Goal: Information Seeking & Learning: Learn about a topic

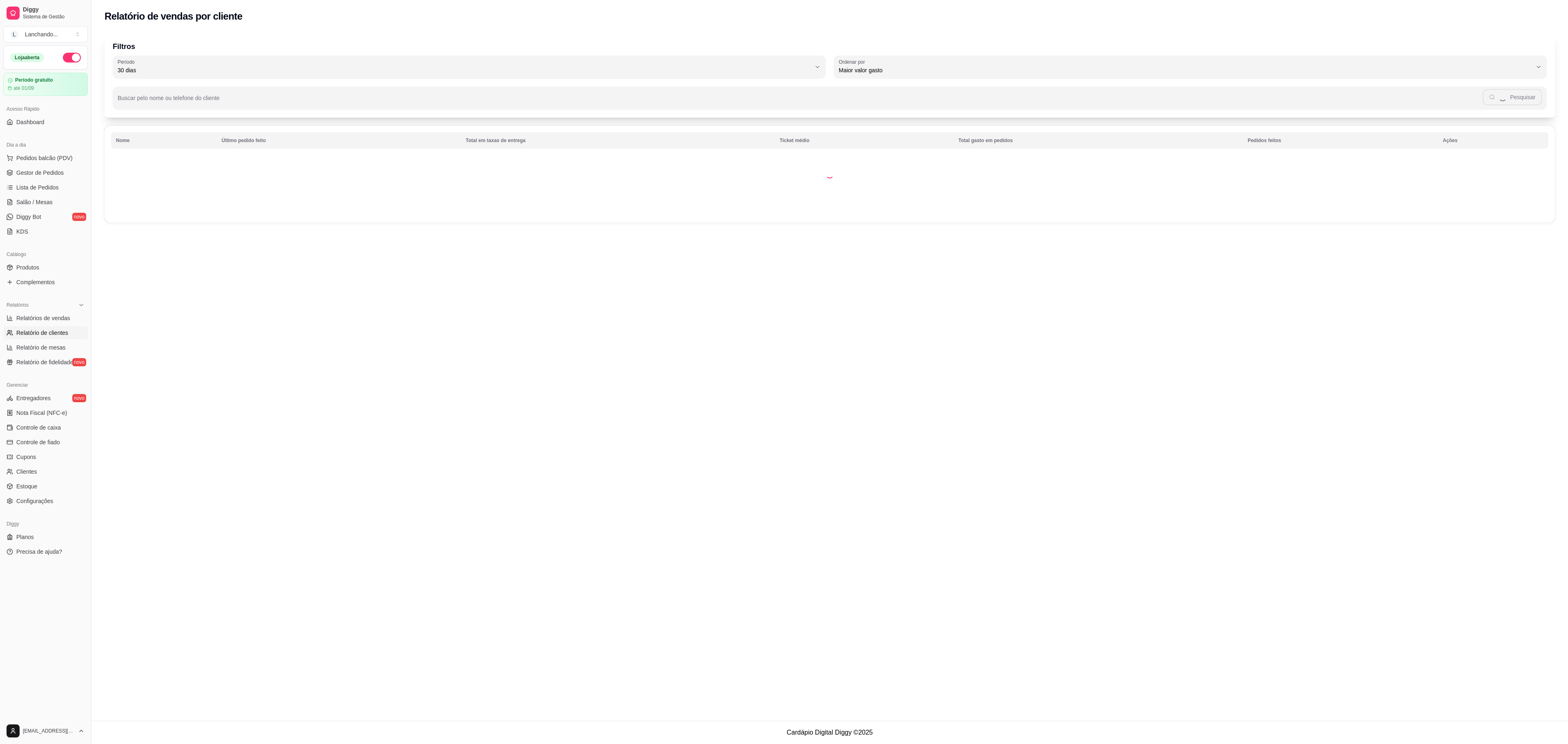
select select "30"
select select "HIGHEST_TOTAL_SPENT_WITH_ORDERS"
click at [49, 325] on link "Relatórios de vendas" at bounding box center [46, 318] width 84 height 13
select select "ALL"
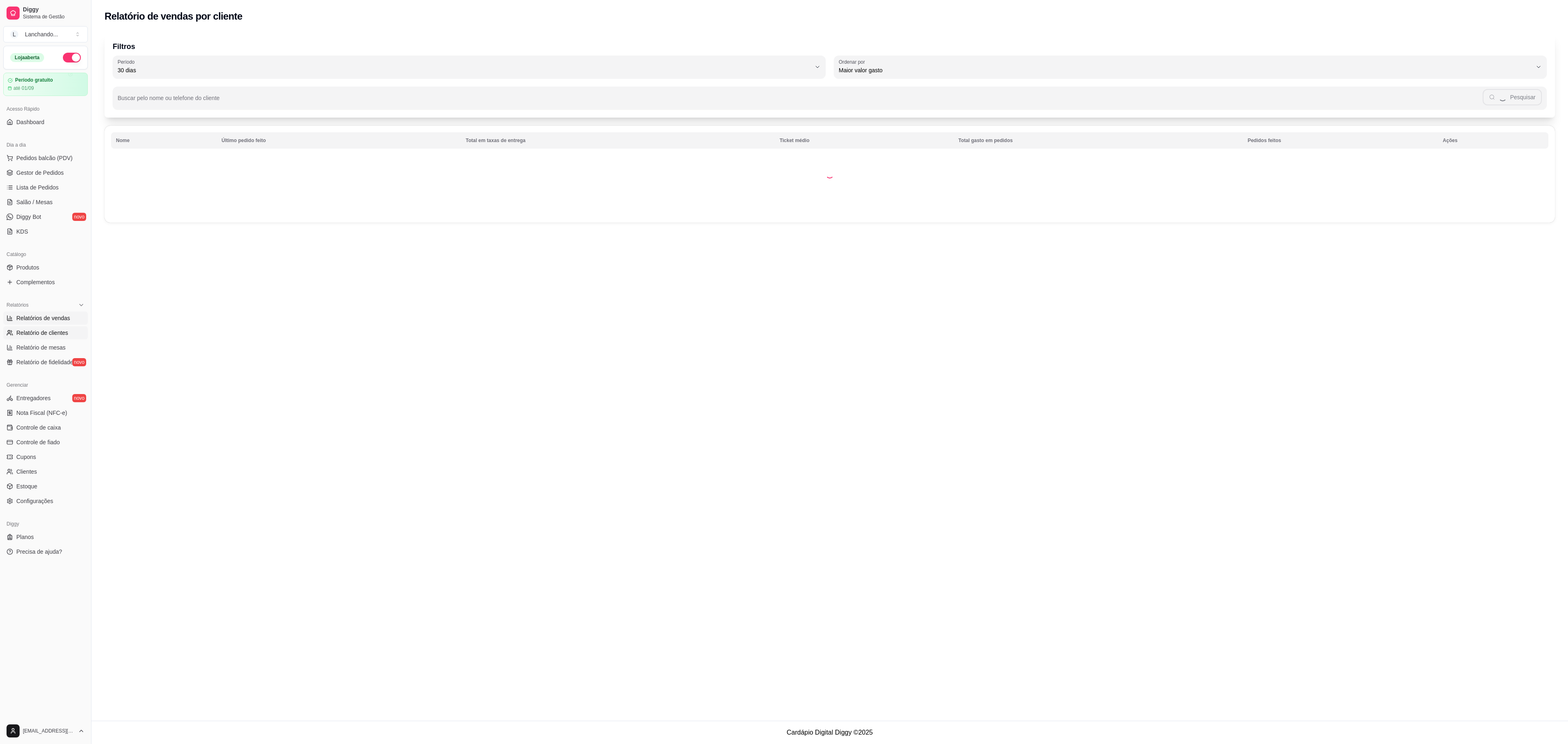
select select "0"
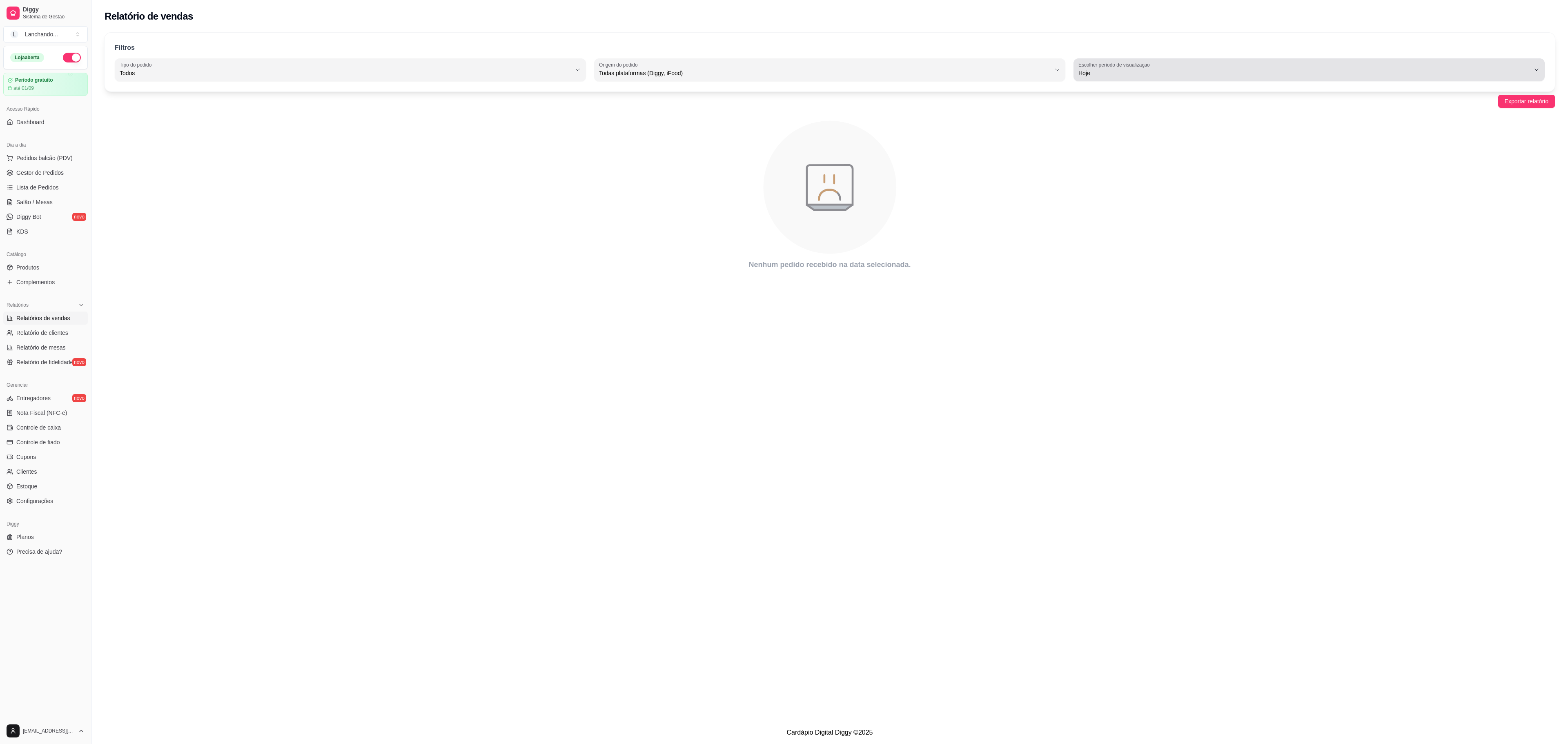
click at [1176, 60] on button "Escolher período de visualização Hoje" at bounding box center [1309, 70] width 471 height 23
click at [1110, 120] on span "7 dias" at bounding box center [1305, 120] width 432 height 8
type input "7"
select select "7"
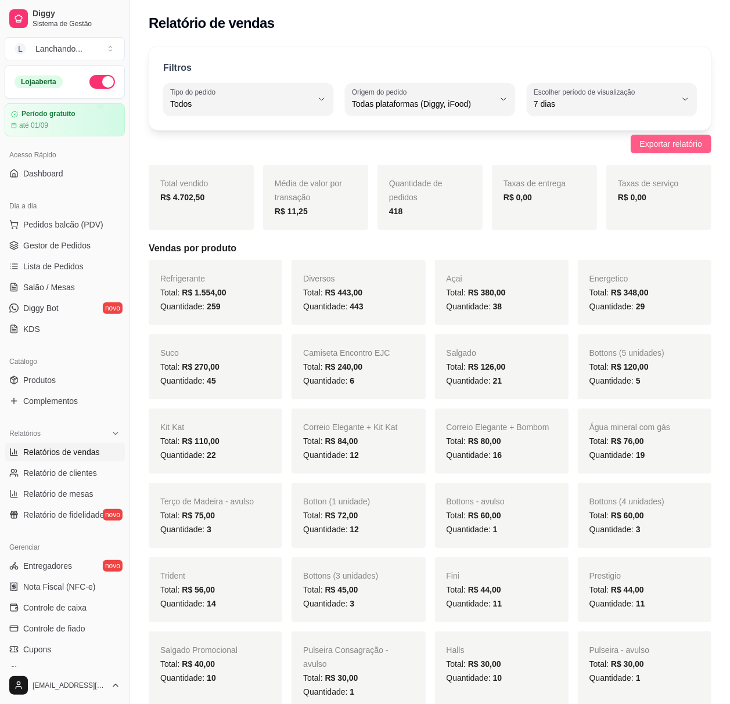
click at [681, 145] on span "Exportar relatório" at bounding box center [671, 144] width 62 height 13
click at [52, 379] on span "Produtos" at bounding box center [39, 381] width 33 height 12
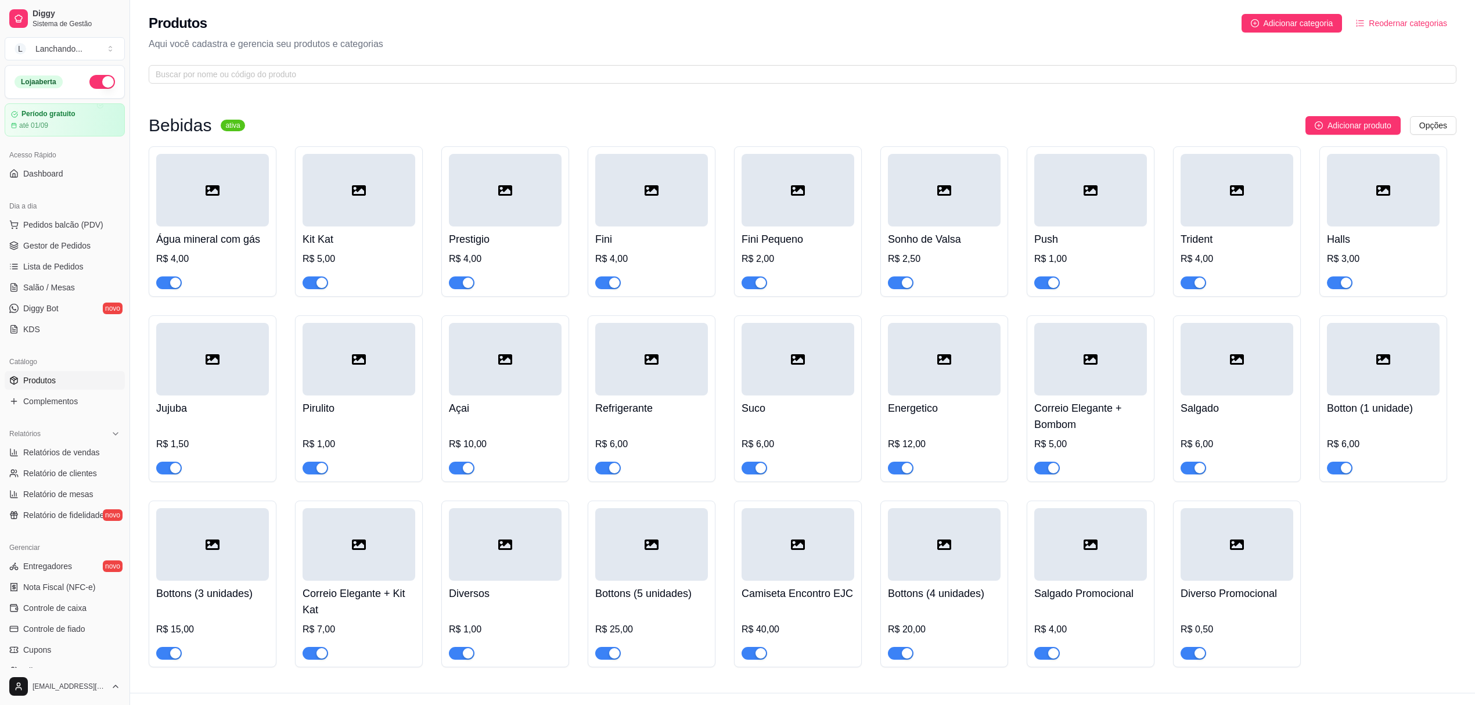
click at [5, 371] on link "Produtos" at bounding box center [65, 380] width 120 height 19
drag, startPoint x: 57, startPoint y: 159, endPoint x: 49, endPoint y: 170, distance: 14.2
click at [56, 159] on div "Acesso Rápido" at bounding box center [65, 155] width 120 height 19
click at [44, 177] on span "Dashboard" at bounding box center [43, 174] width 40 height 12
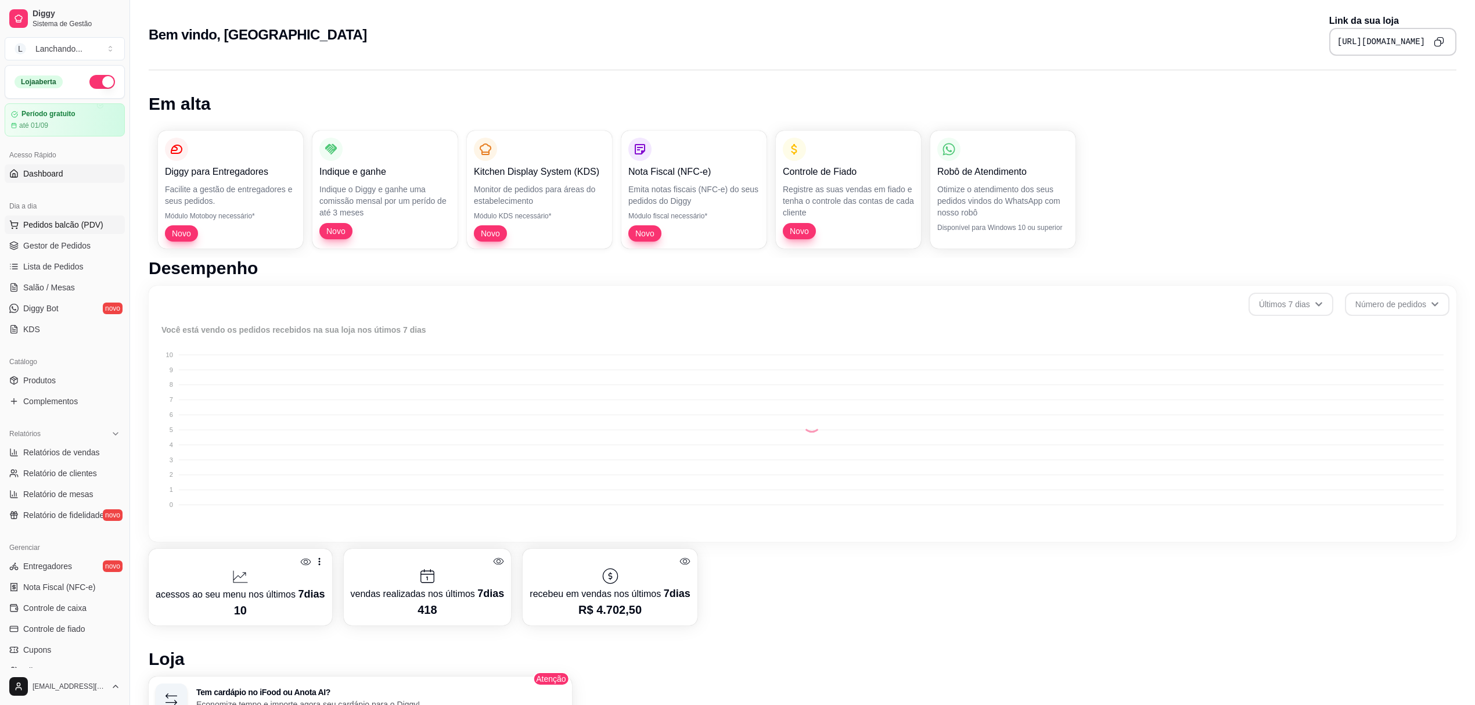
click at [48, 224] on span "Pedidos balcão (PDV)" at bounding box center [63, 225] width 80 height 12
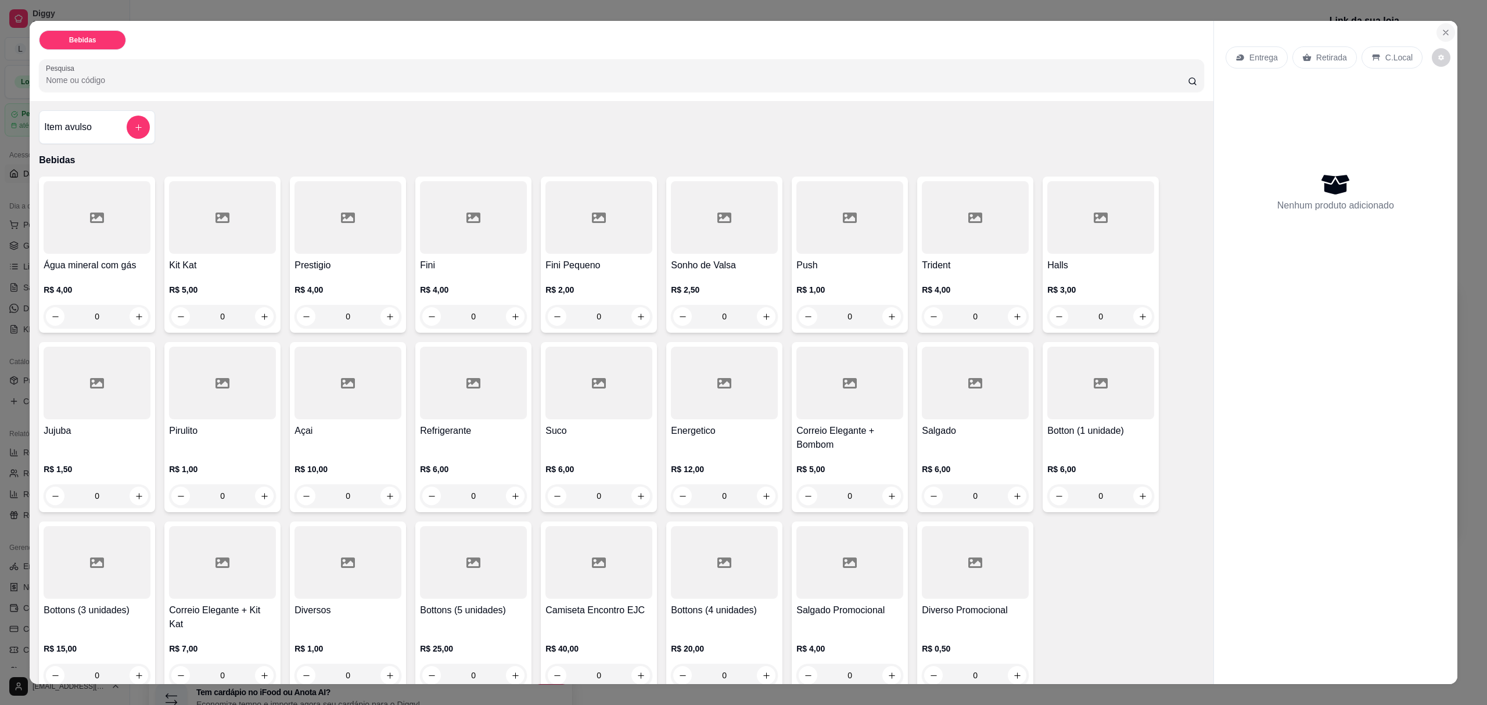
click at [1436, 35] on button "Close" at bounding box center [1445, 32] width 19 height 19
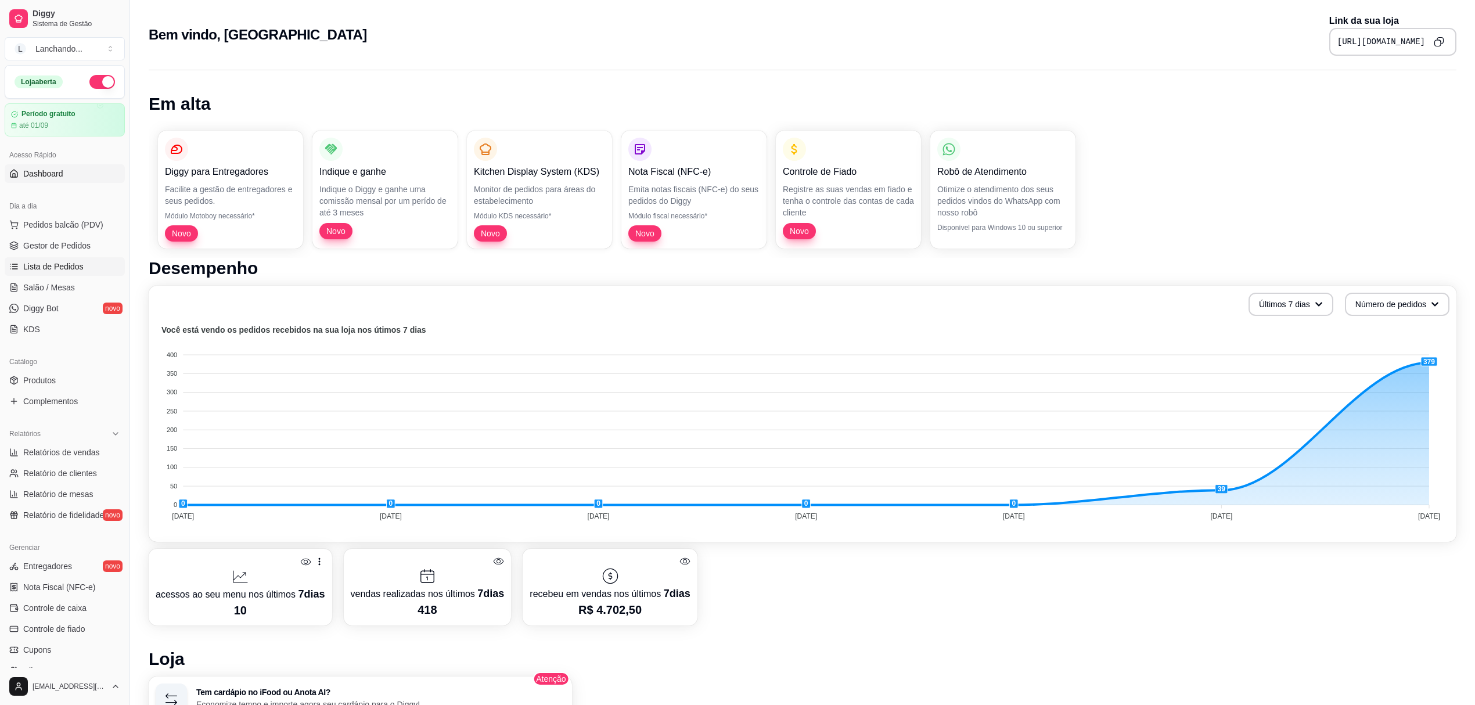
click at [70, 265] on span "Lista de Pedidos" at bounding box center [53, 267] width 60 height 12
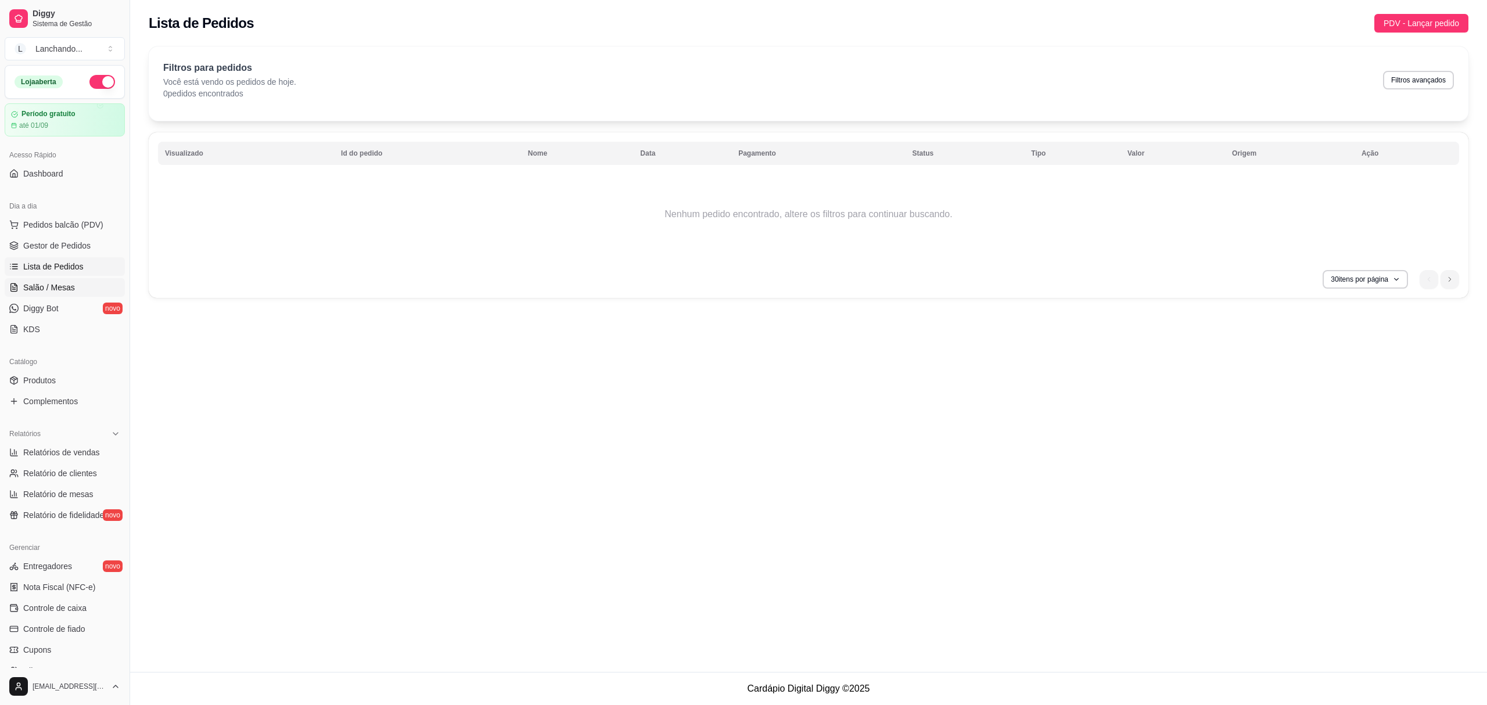
click at [58, 282] on span "Salão / Mesas" at bounding box center [49, 288] width 52 height 12
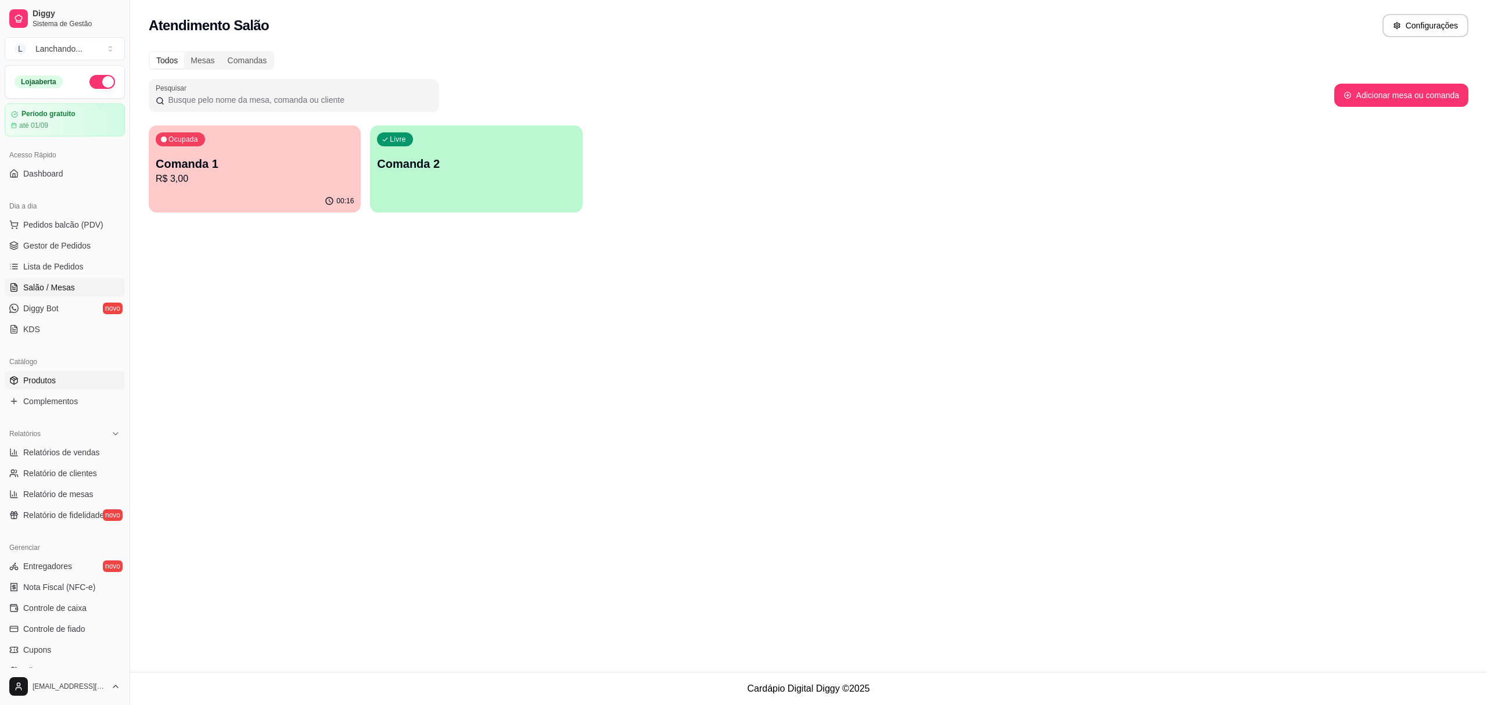
click at [38, 375] on span "Produtos" at bounding box center [39, 381] width 33 height 12
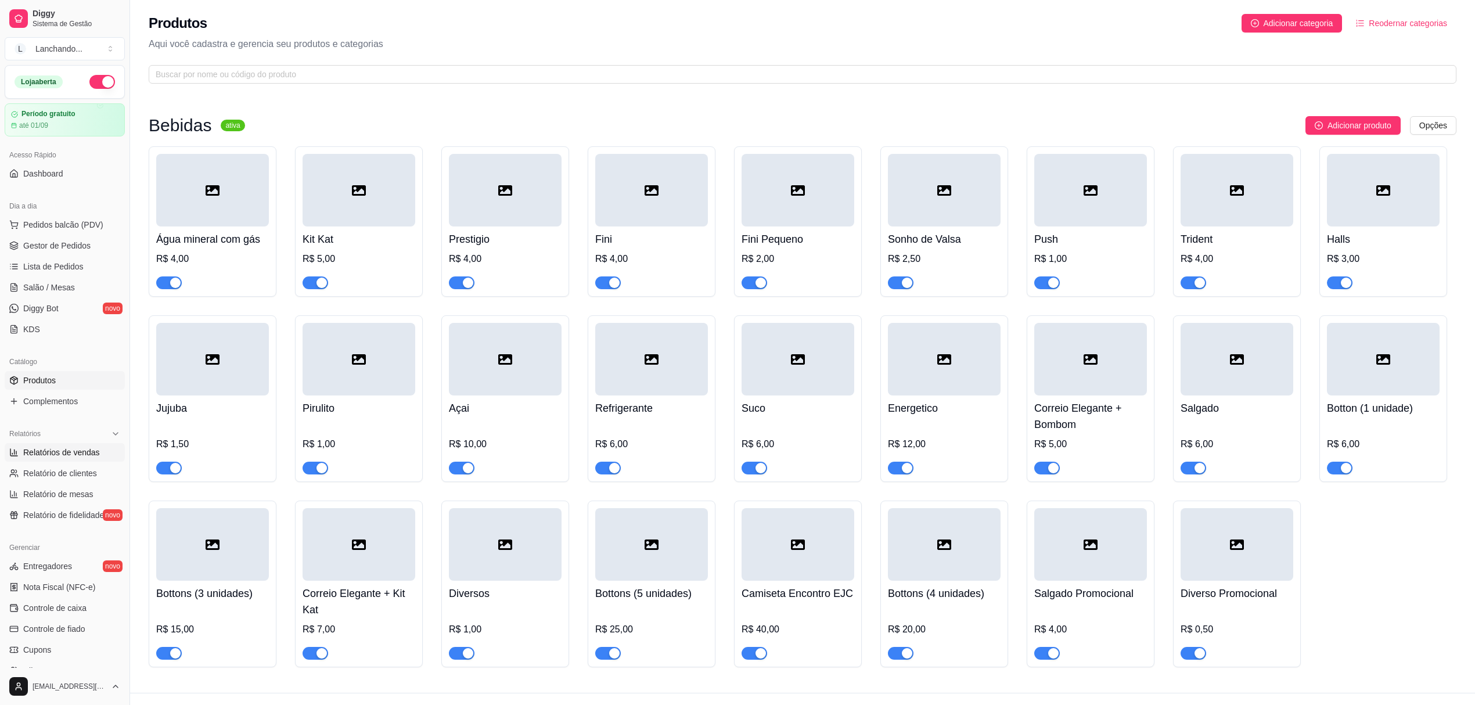
click at [77, 444] on link "Relatórios de vendas" at bounding box center [65, 452] width 120 height 19
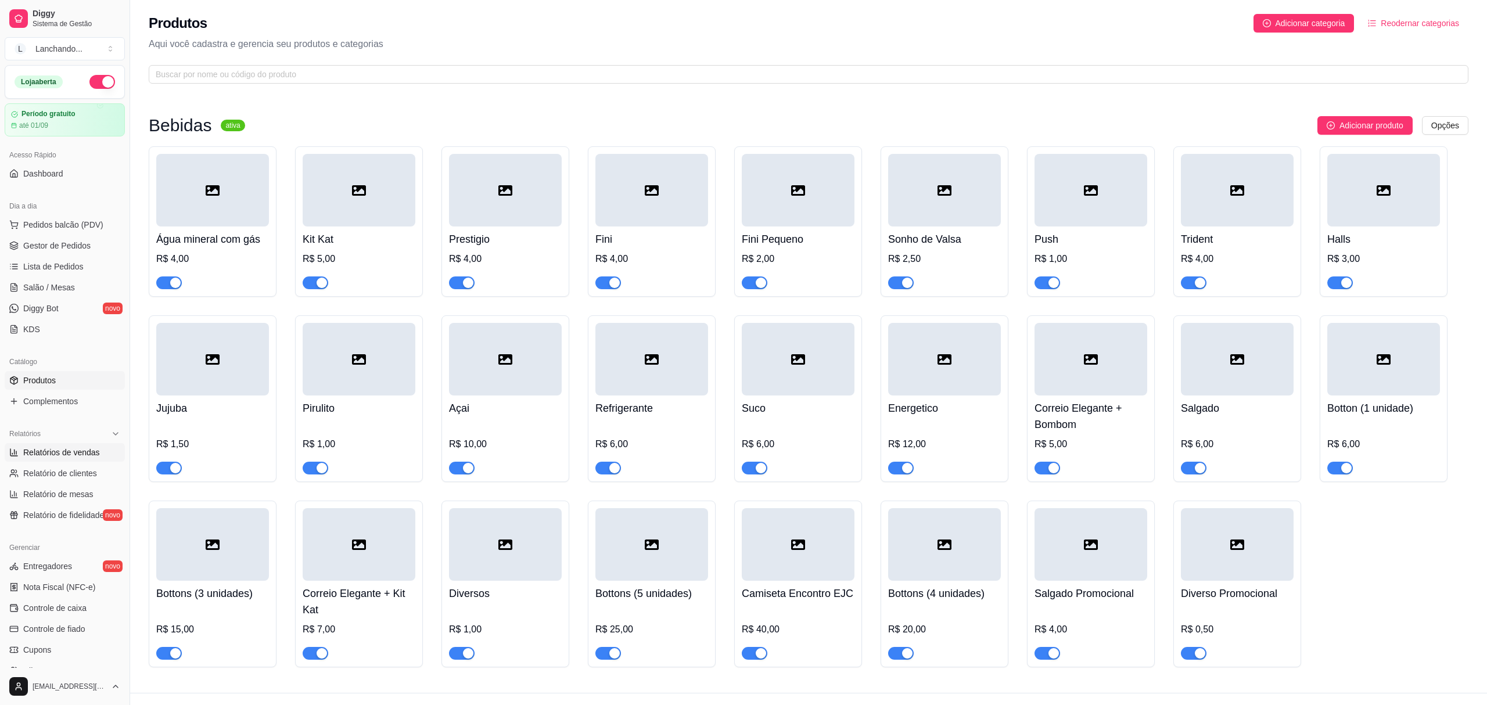
select select "ALL"
select select "0"
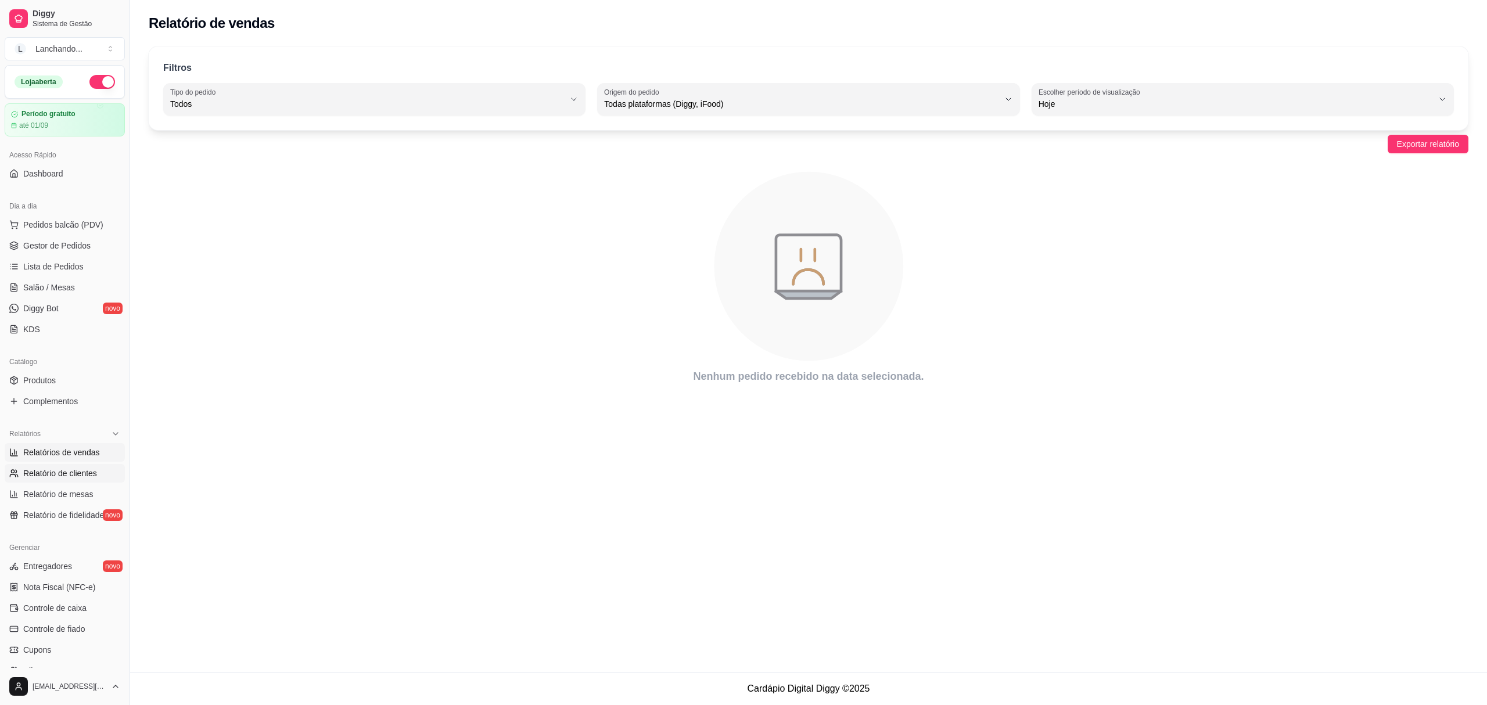
click at [60, 470] on span "Relatório de clientes" at bounding box center [60, 473] width 74 height 12
select select "30"
select select "HIGHEST_TOTAL_SPENT_WITH_ORDERS"
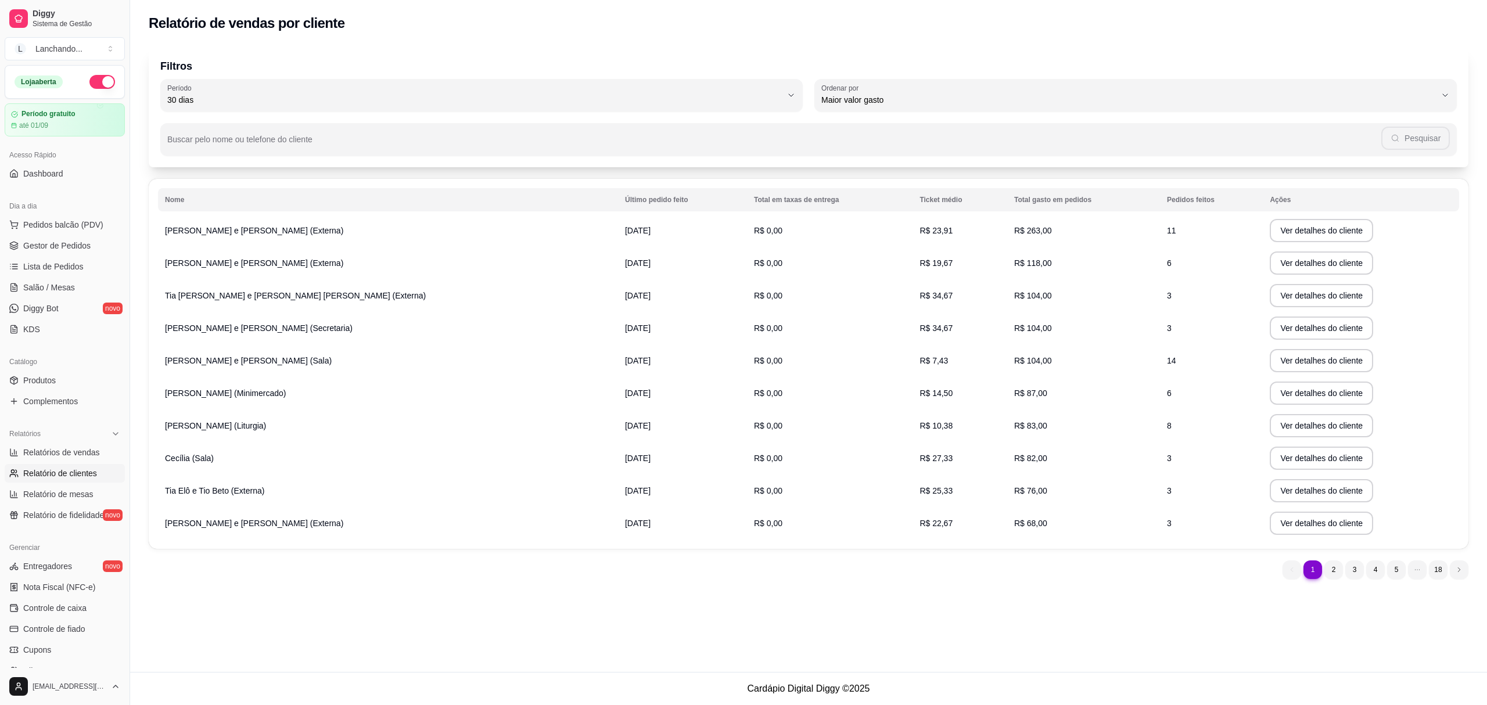
click at [1007, 193] on th "Total gasto em pedidos" at bounding box center [1083, 199] width 153 height 23
click at [1007, 192] on th "Total gasto em pedidos" at bounding box center [1083, 199] width 153 height 23
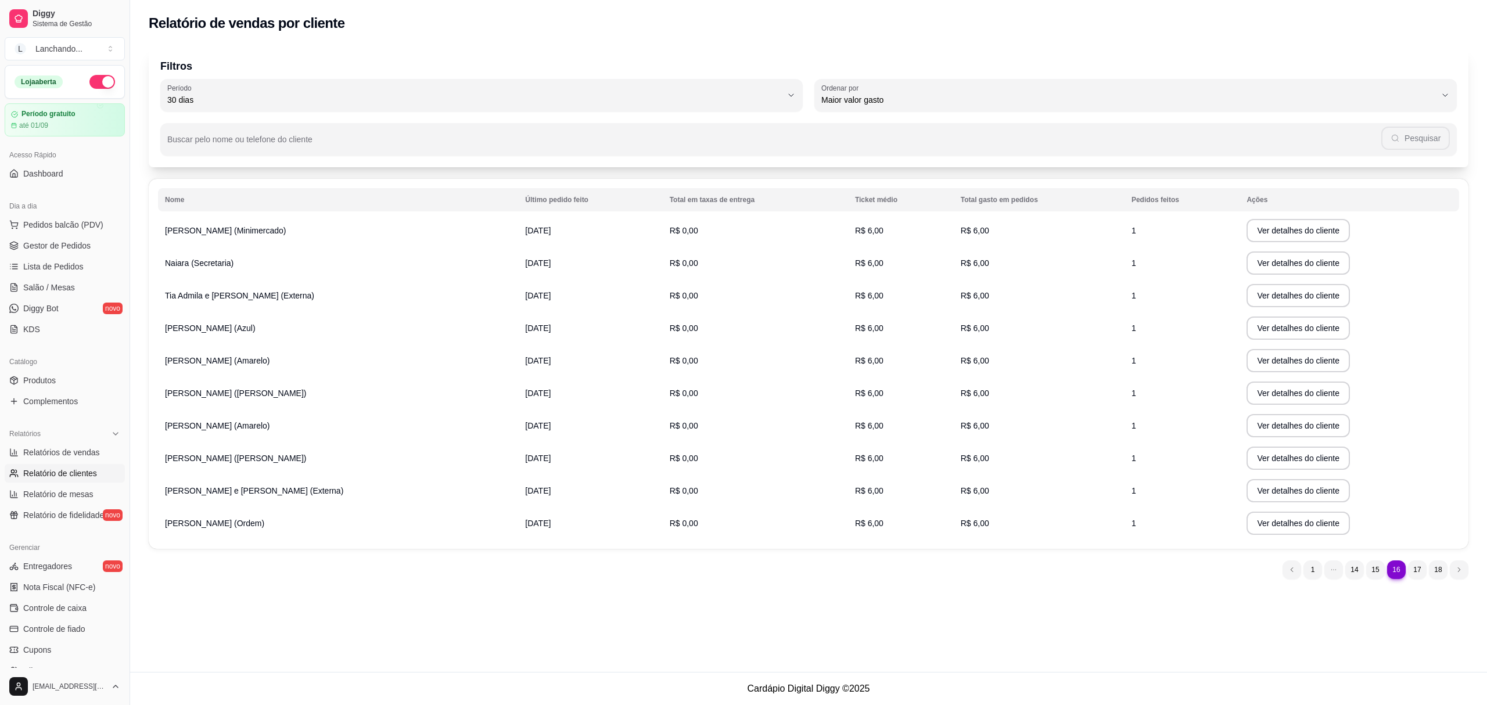
click at [1399, 569] on li "16" at bounding box center [1396, 569] width 19 height 19
click at [1398, 569] on li "16" at bounding box center [1396, 569] width 19 height 19
click at [1407, 569] on ul "16 1 14 15 16 17 18" at bounding box center [1375, 569] width 186 height 19
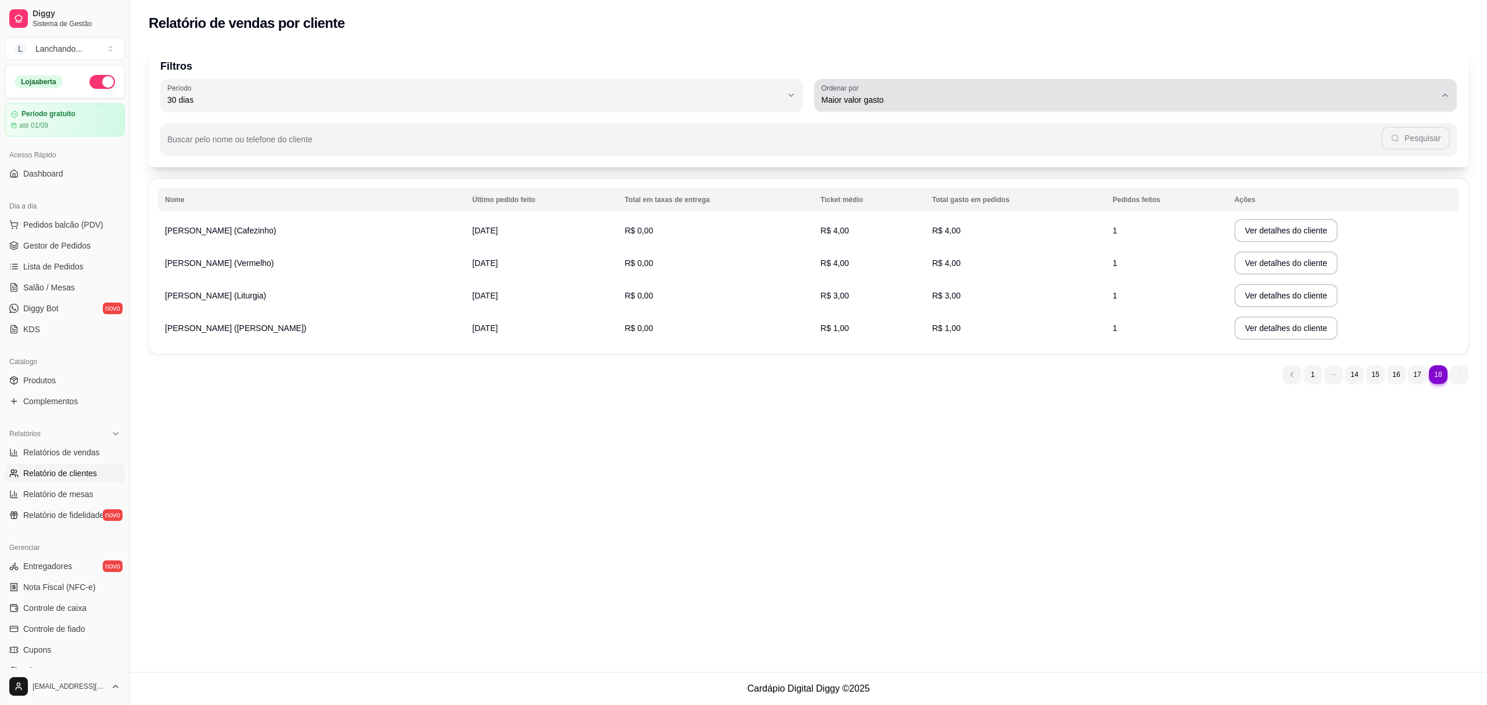
click at [899, 103] on span "Maior valor gasto" at bounding box center [1128, 100] width 614 height 12
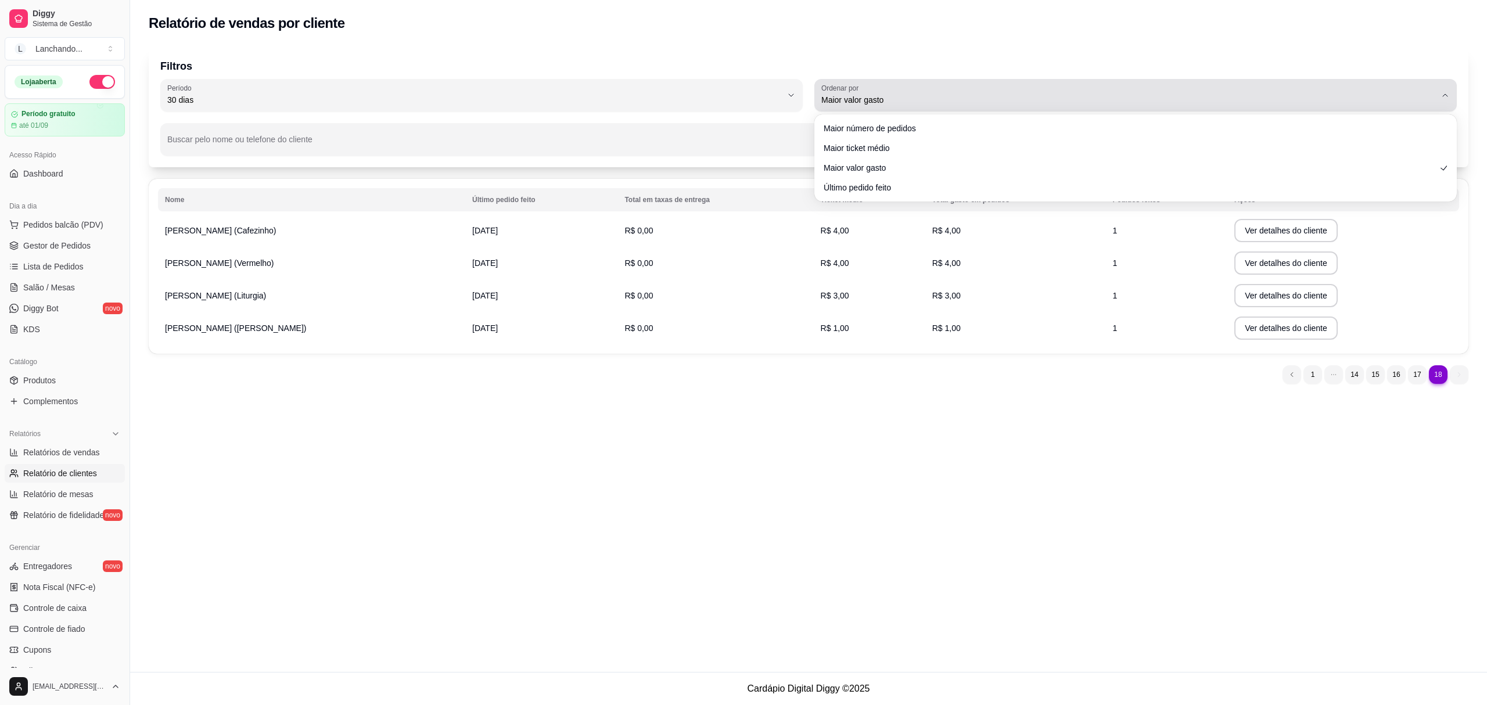
click at [899, 103] on span "Maior valor gasto" at bounding box center [1128, 100] width 614 height 12
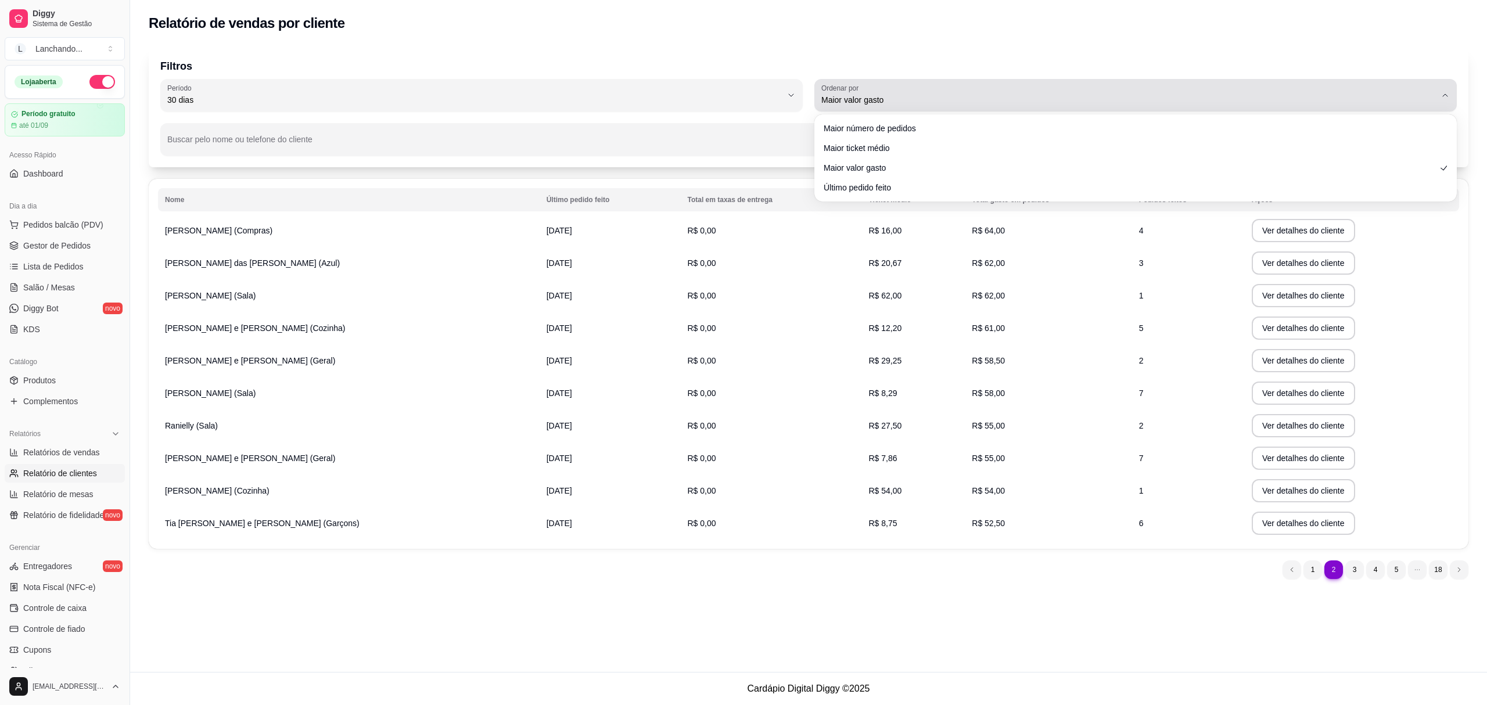
click at [893, 105] on span "Maior valor gasto" at bounding box center [1128, 100] width 614 height 12
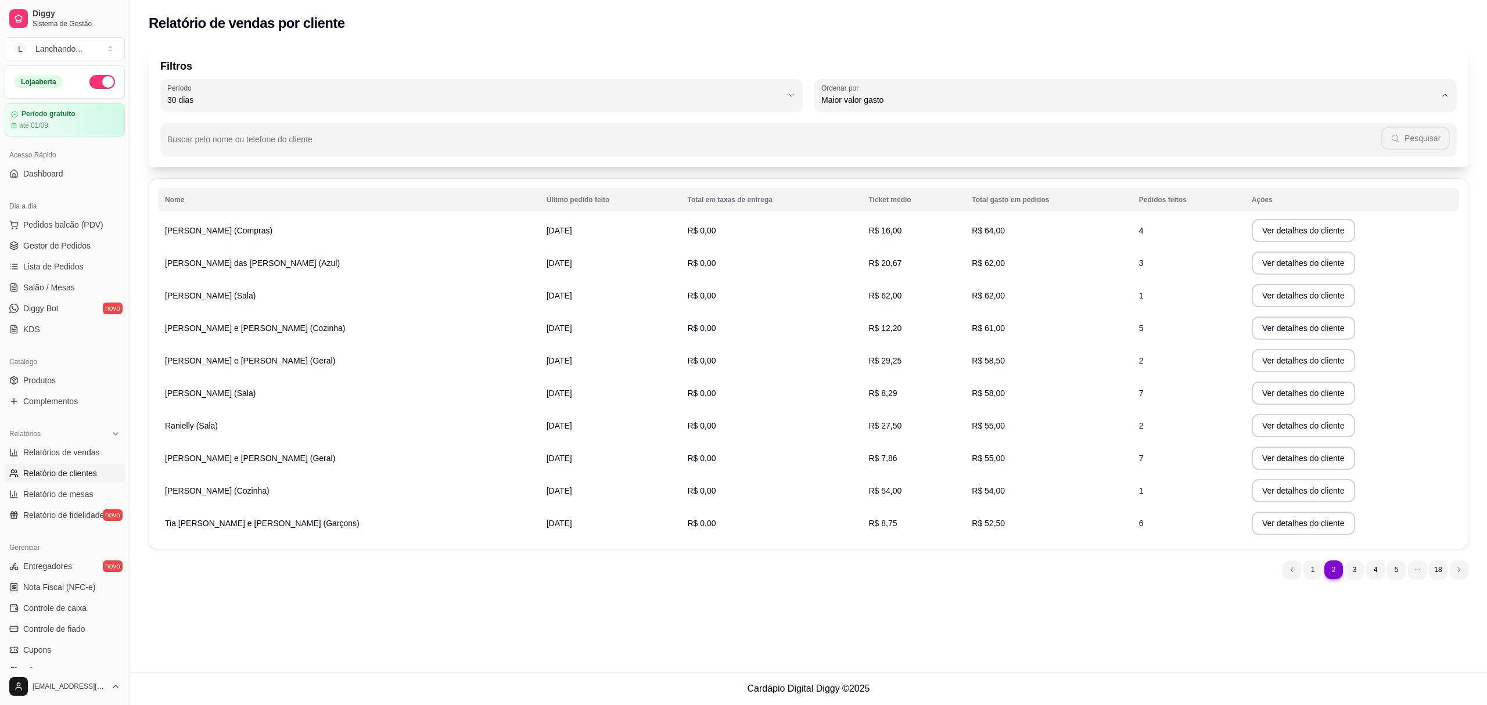
click at [886, 144] on span "Maior ticket médio" at bounding box center [1130, 146] width 588 height 11
type input "HIGHEST_AVERAGE_TICKET"
select select "HIGHEST_AVERAGE_TICKET"
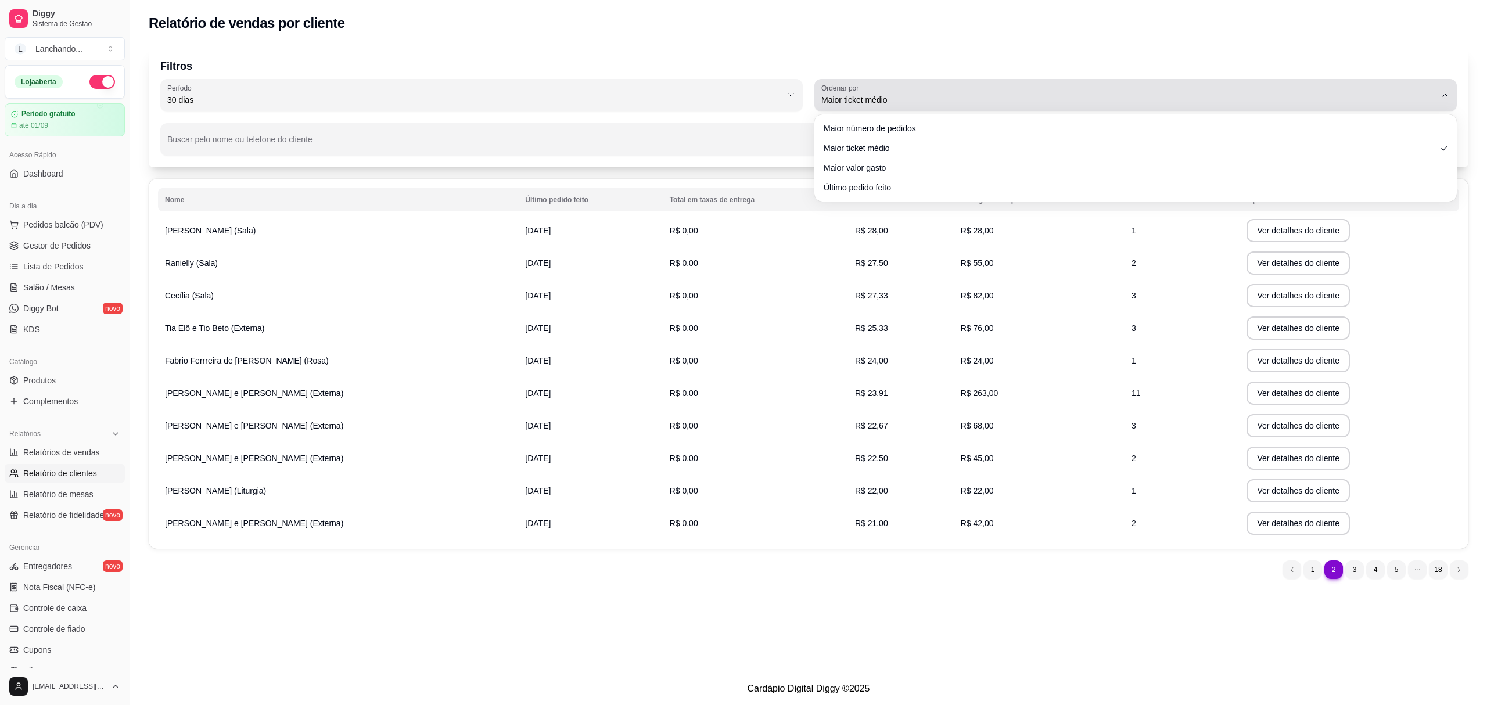
click at [898, 91] on div "Maior ticket médio" at bounding box center [1128, 95] width 614 height 23
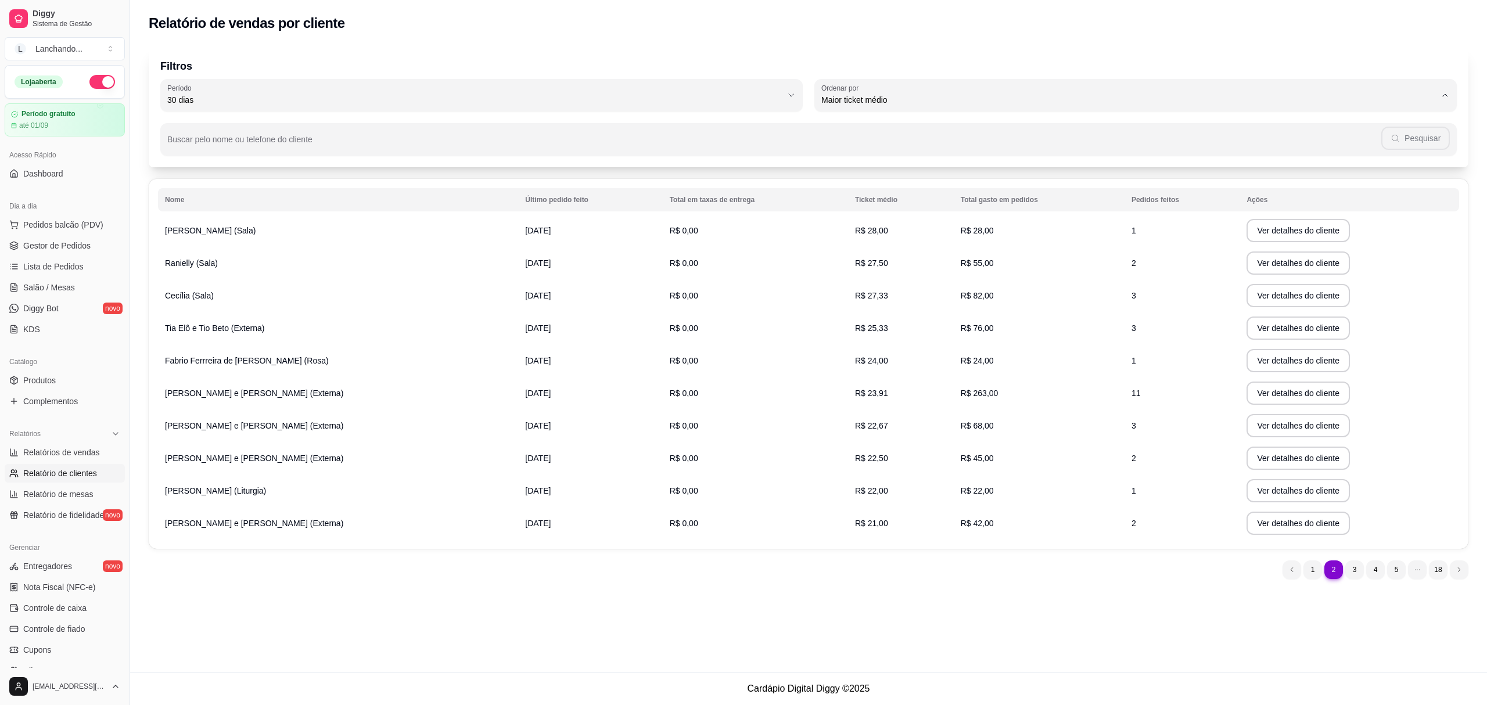
click at [877, 184] on span "Último pedido feito" at bounding box center [1130, 184] width 588 height 11
type input "LAST_ORDER_MADE_AT"
select select "LAST_ORDER_MADE_AT"
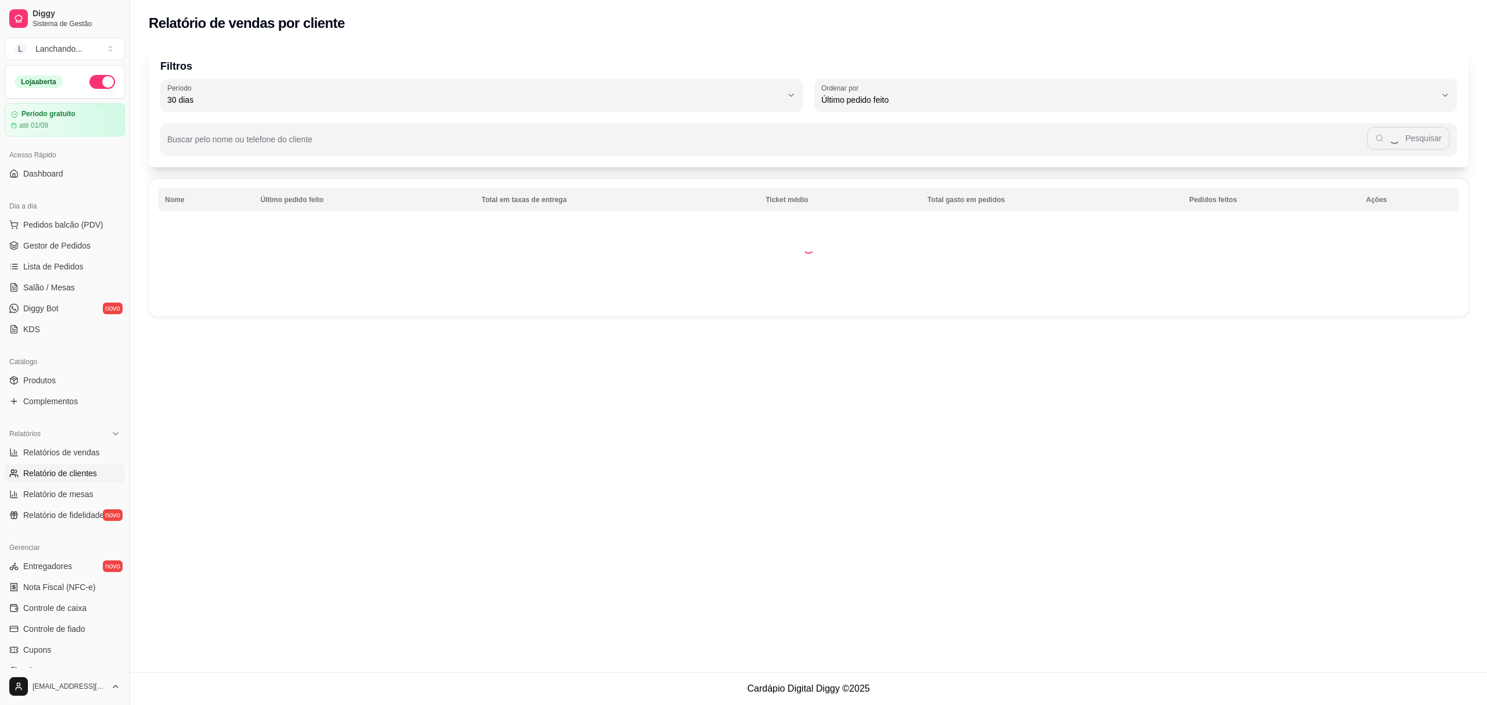
scroll to position [10, 0]
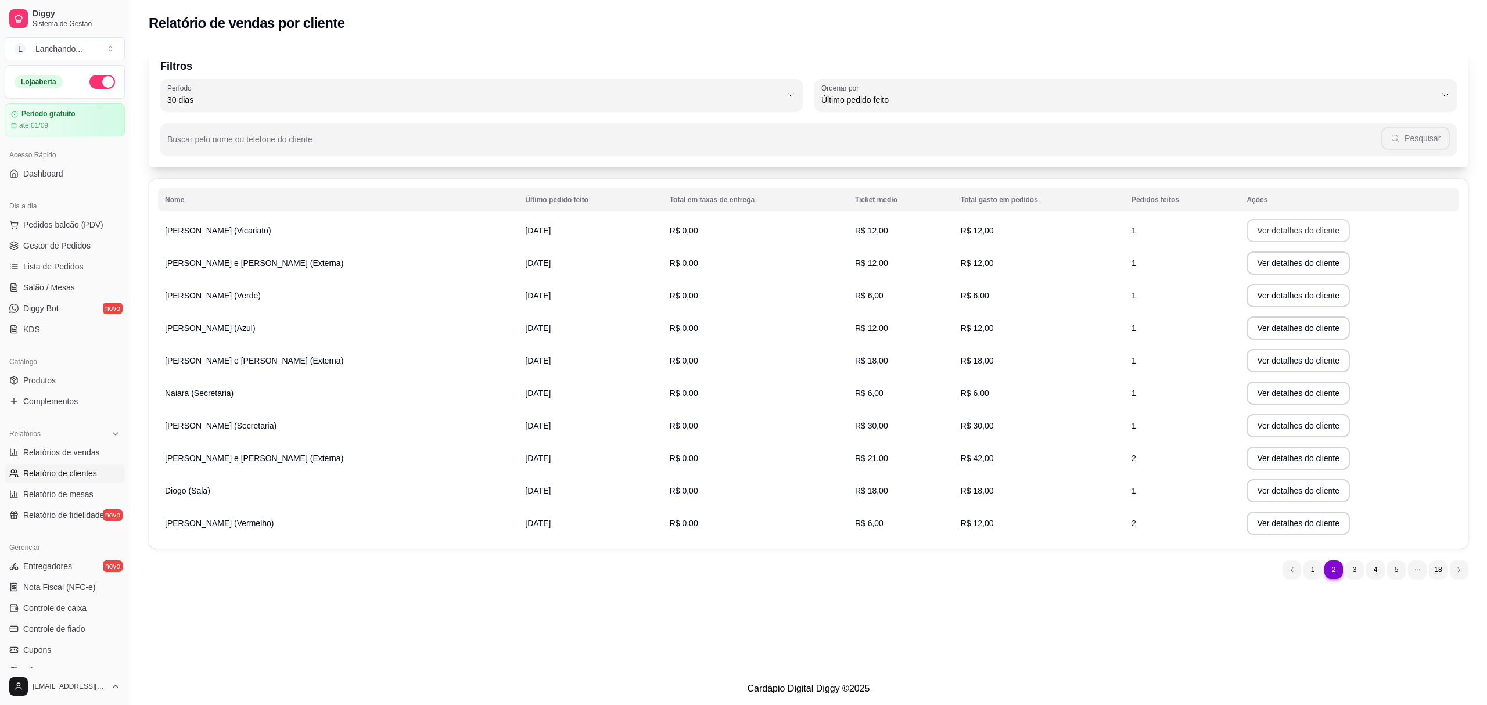
click at [1318, 229] on button "Ver detalhes do cliente" at bounding box center [1297, 230] width 103 height 23
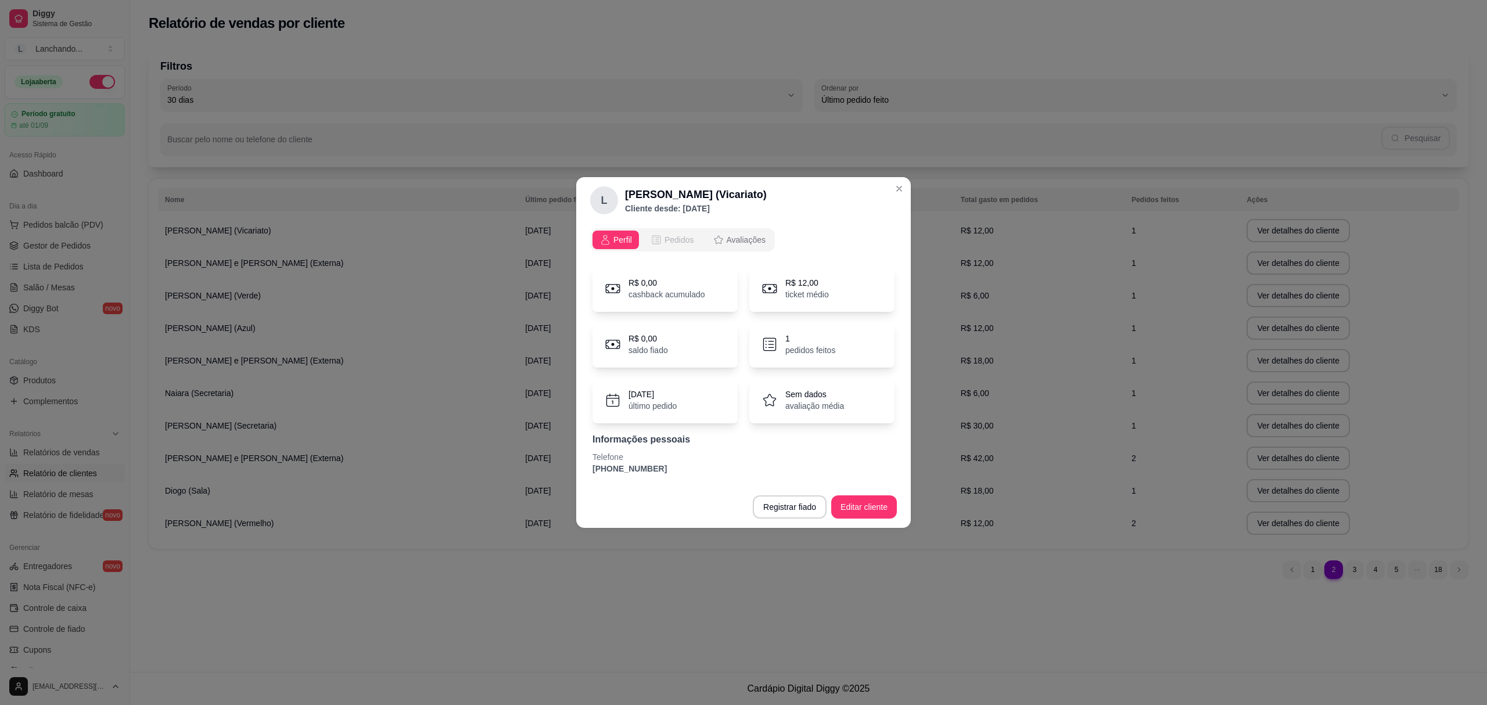
click at [674, 243] on span "Pedidos" at bounding box center [679, 240] width 30 height 12
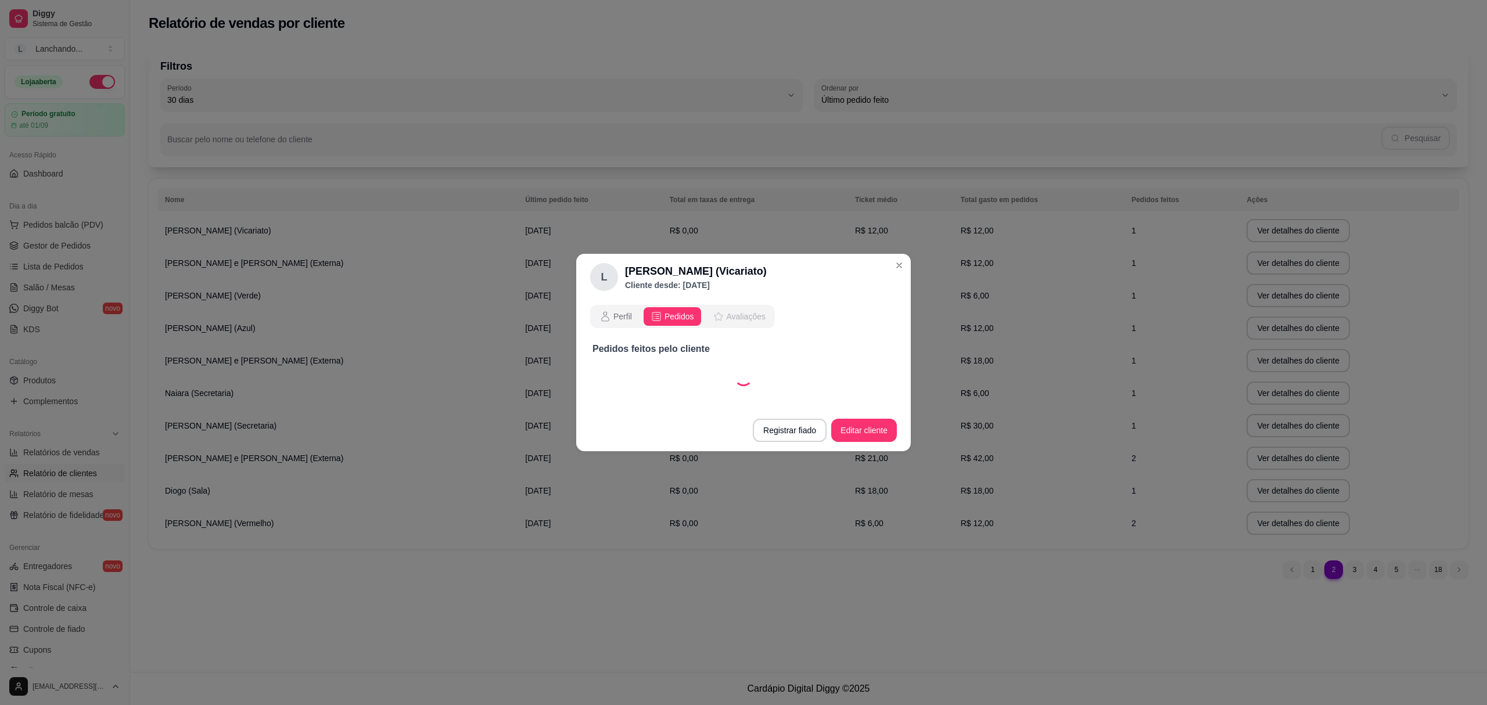
select select "30"
select select "ALL"
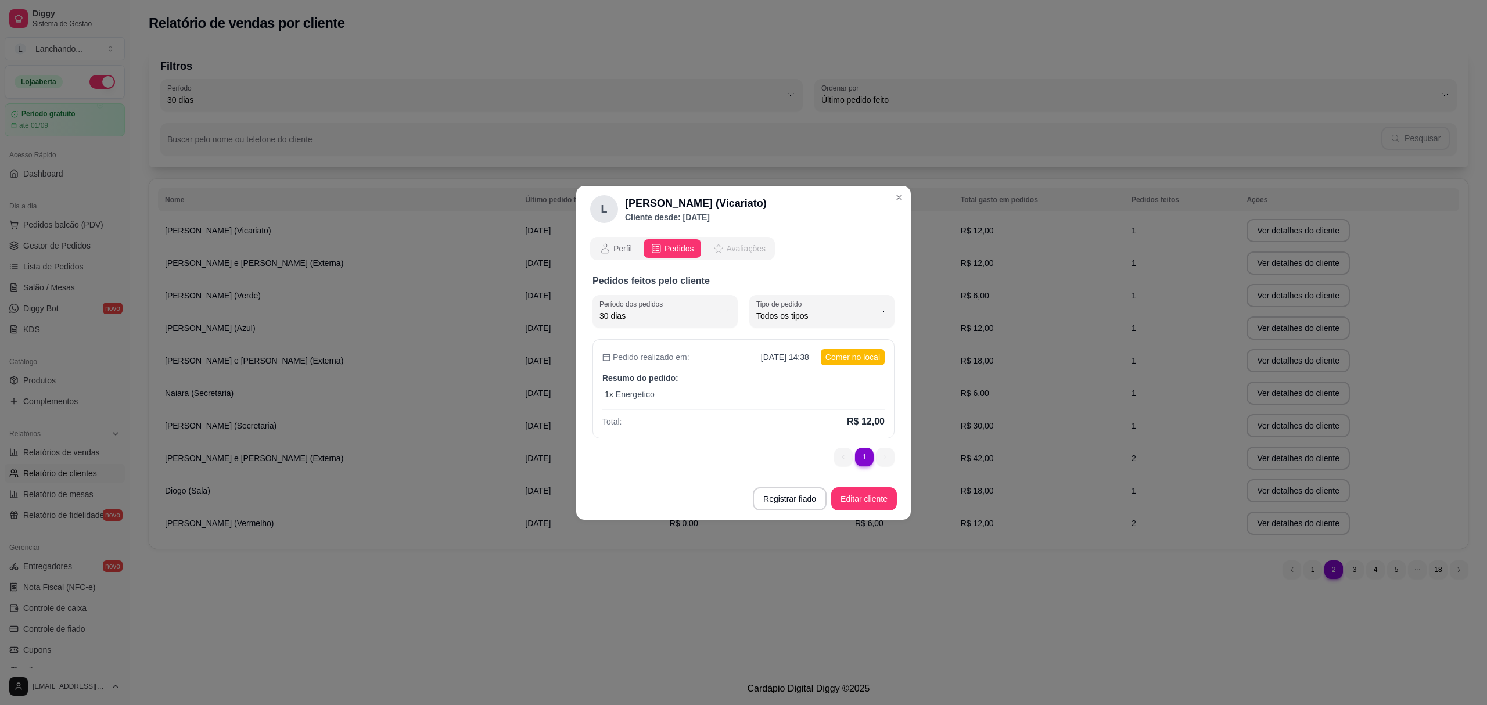
click at [762, 244] on button "Avaliações" at bounding box center [739, 248] width 67 height 19
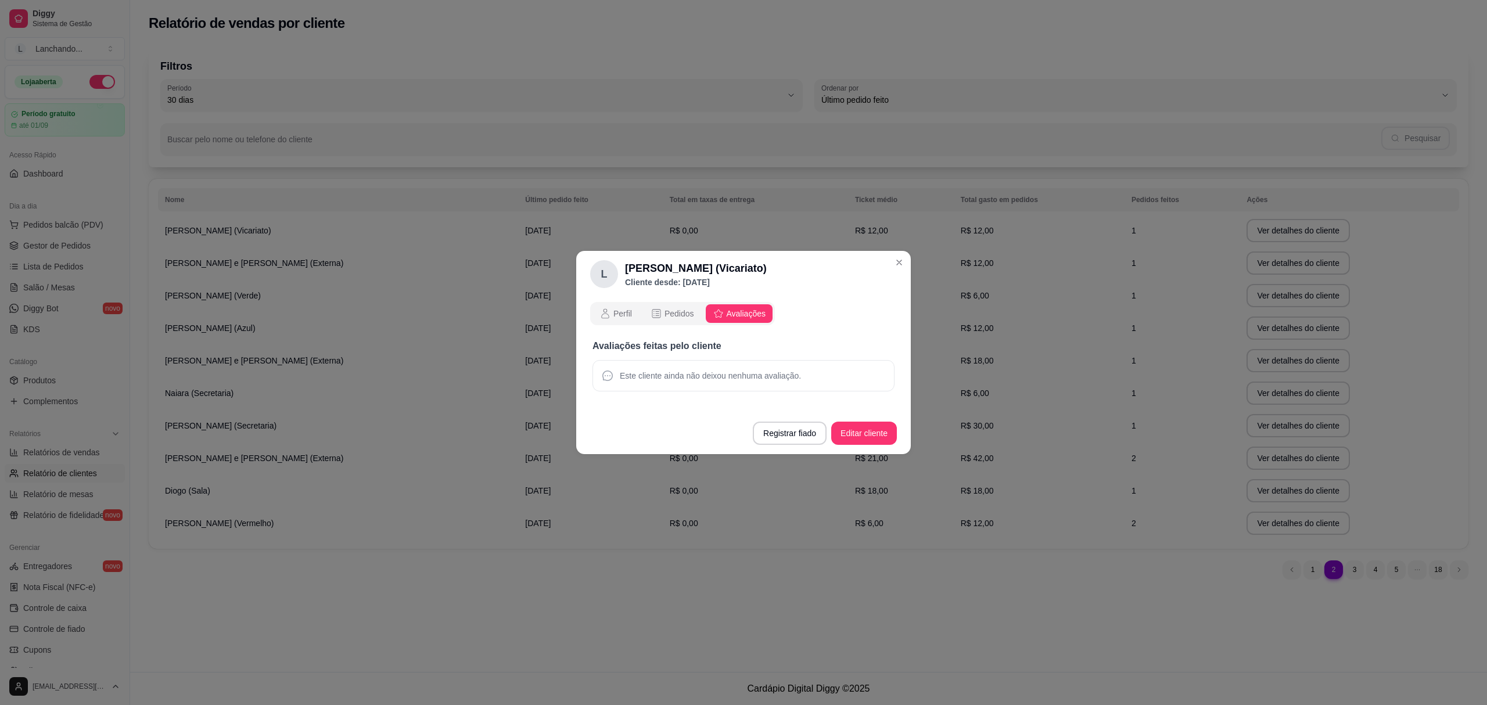
click at [607, 324] on div "Perfil Pedidos Avaliações" at bounding box center [682, 313] width 185 height 23
click at [605, 316] on icon "opções" at bounding box center [605, 314] width 12 height 12
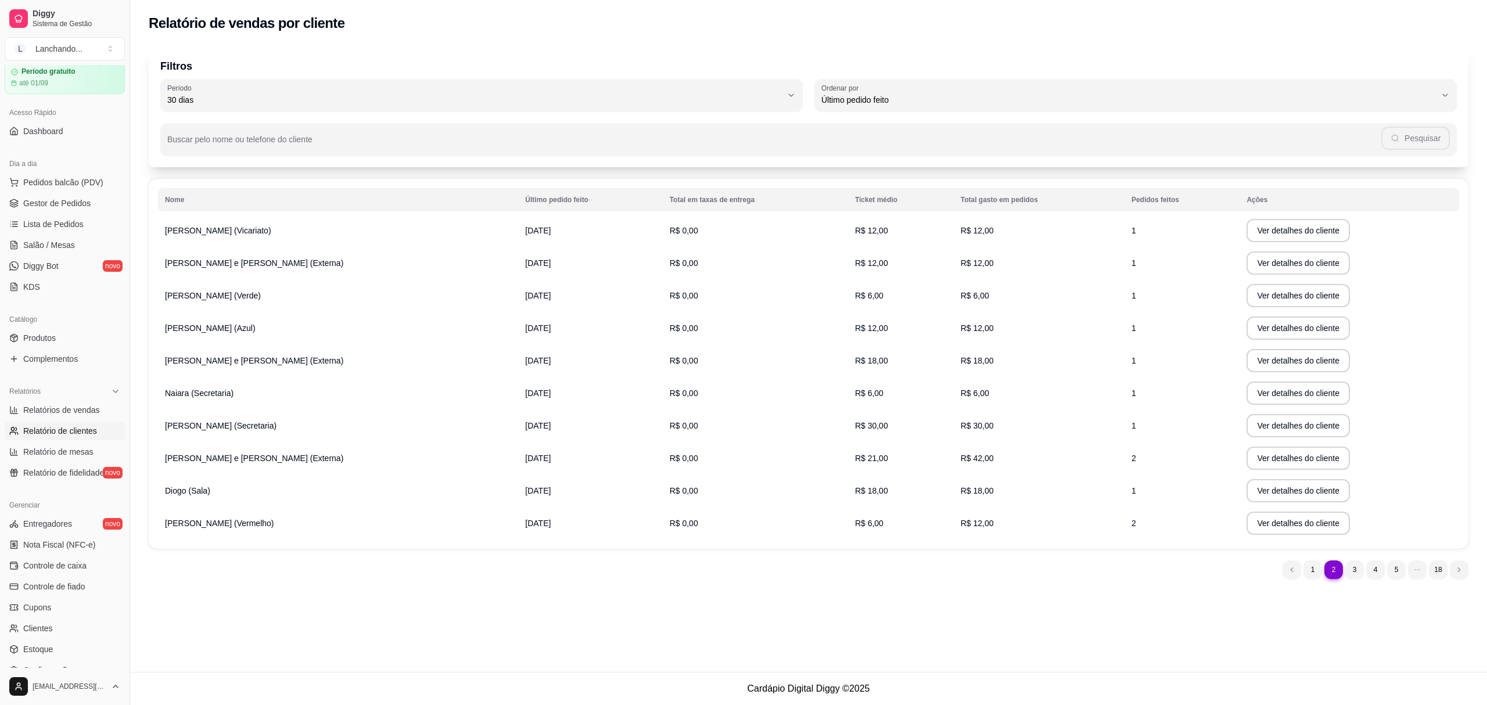
scroll to position [77, 0]
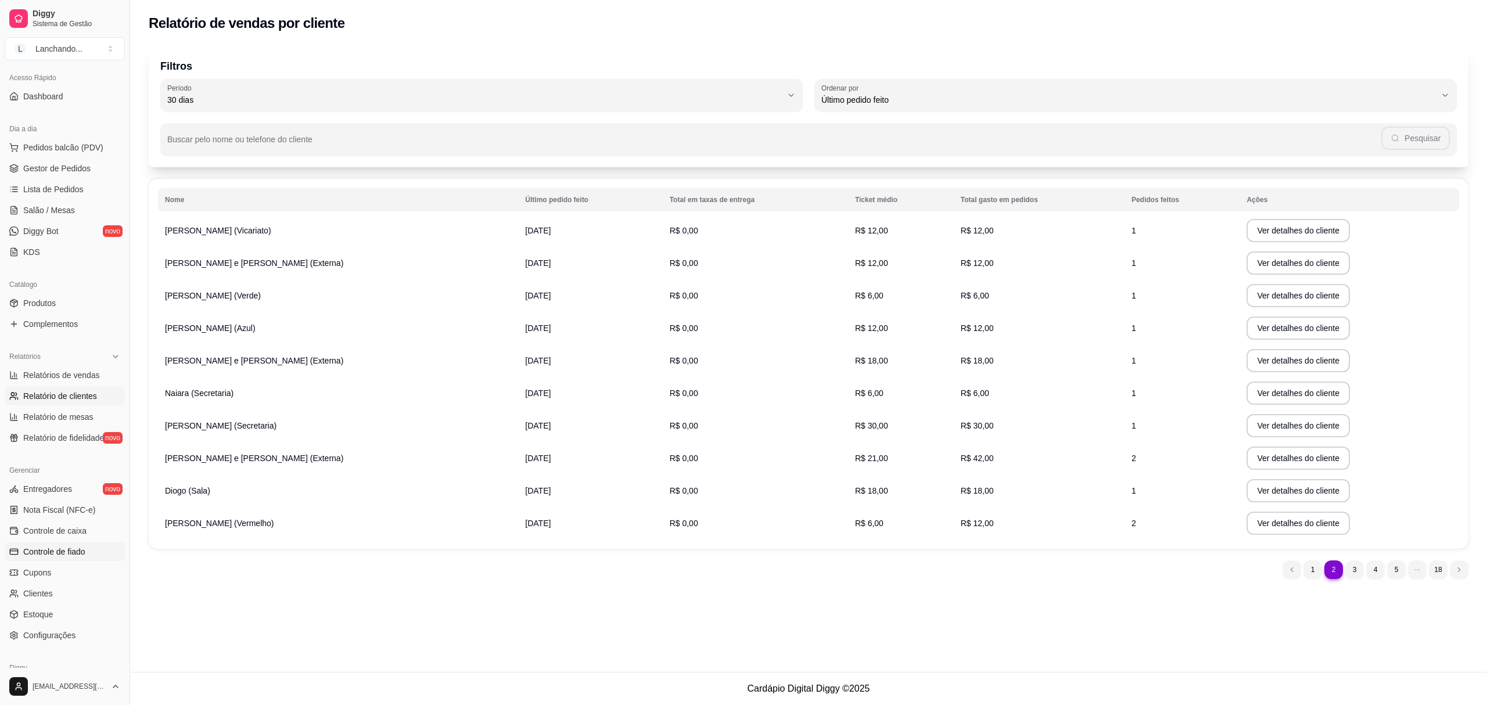
click at [75, 545] on link "Controle de fiado" at bounding box center [65, 551] width 120 height 19
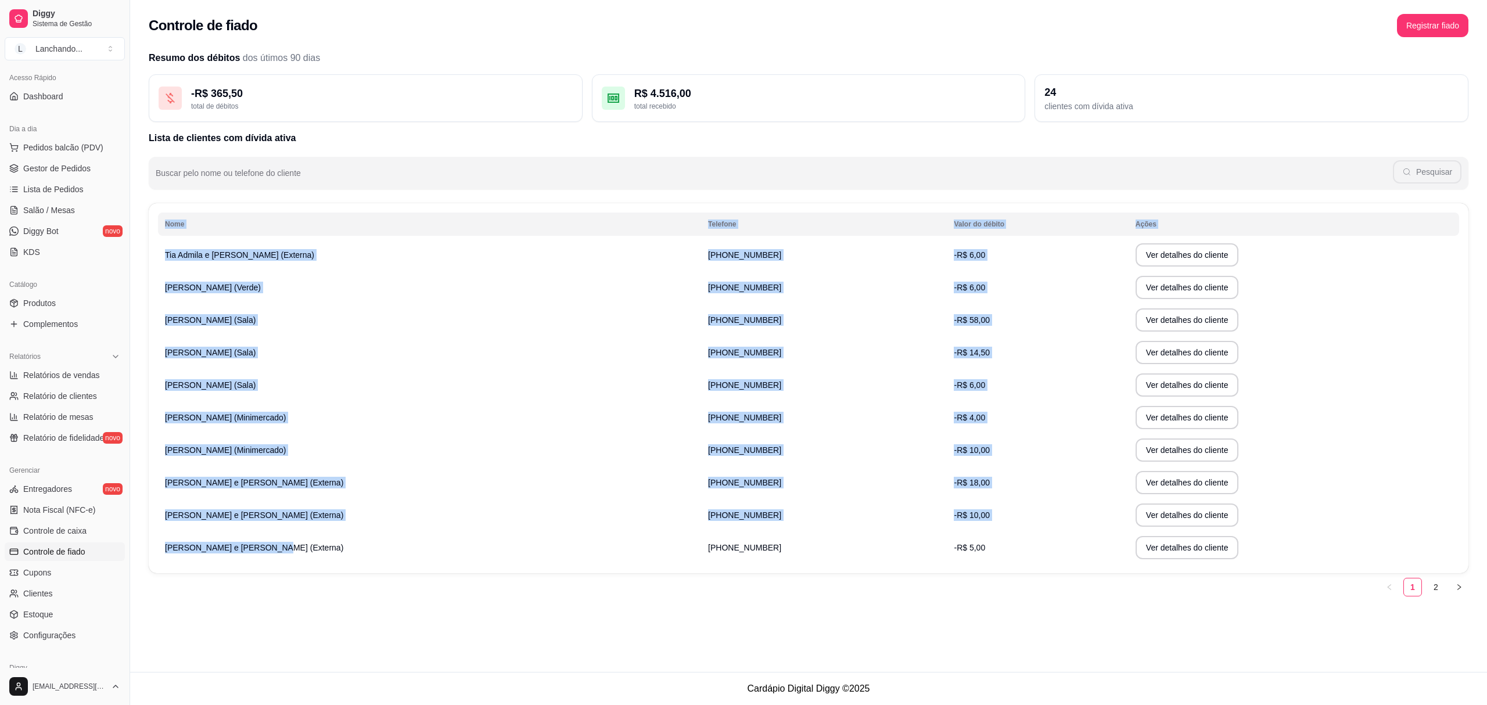
drag, startPoint x: 256, startPoint y: 542, endPoint x: 1043, endPoint y: 568, distance: 787.9
click at [1030, 567] on div "Nome Telefone Valor do débito Ações Tia Admila e Tio Jhonathan (Externa) (61) 9…" at bounding box center [808, 388] width 1319 height 370
click at [1432, 591] on link "2" at bounding box center [1435, 586] width 17 height 17
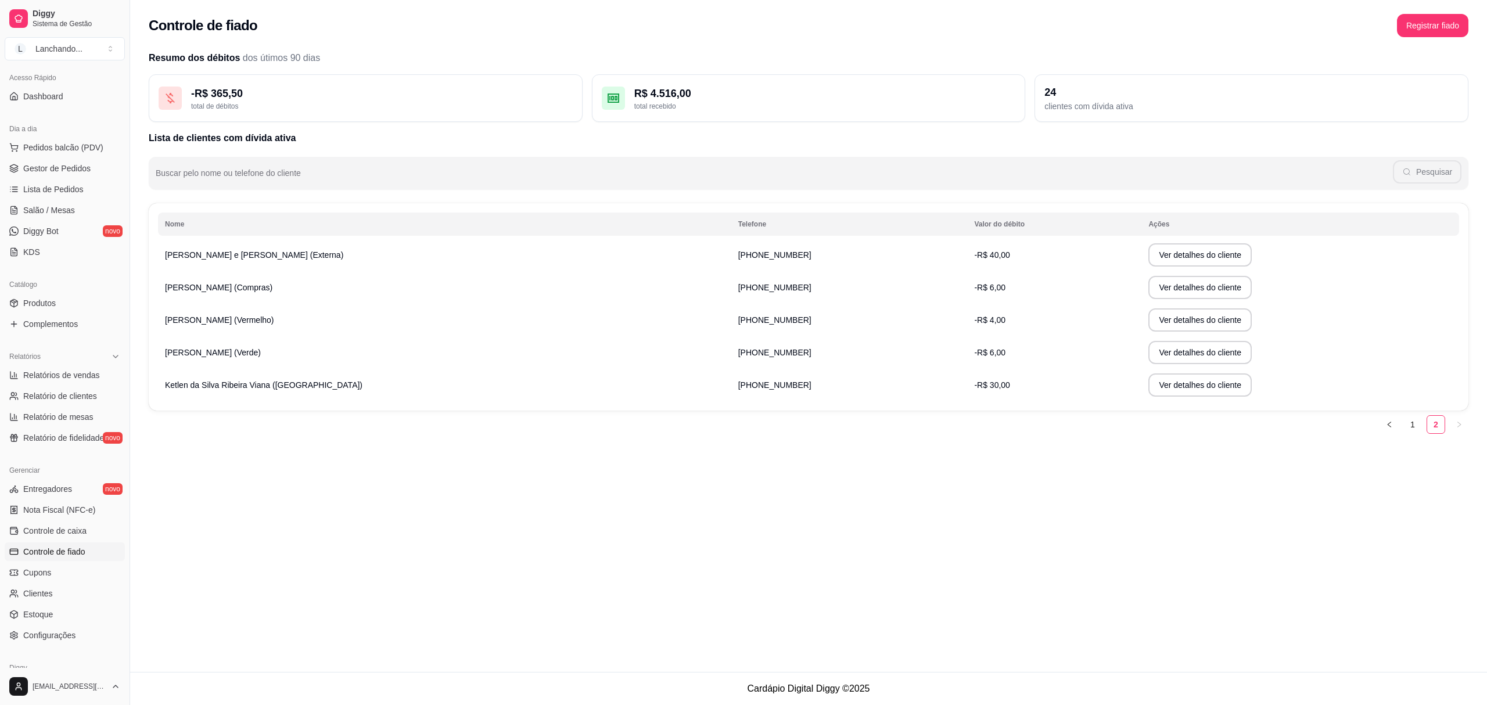
click at [1312, 558] on div "Controle de fiado Registrar fiado Resumo dos débitos dos útimos 90 dias - R$ 36…" at bounding box center [808, 336] width 1357 height 672
click at [1412, 423] on link "1" at bounding box center [1412, 424] width 17 height 17
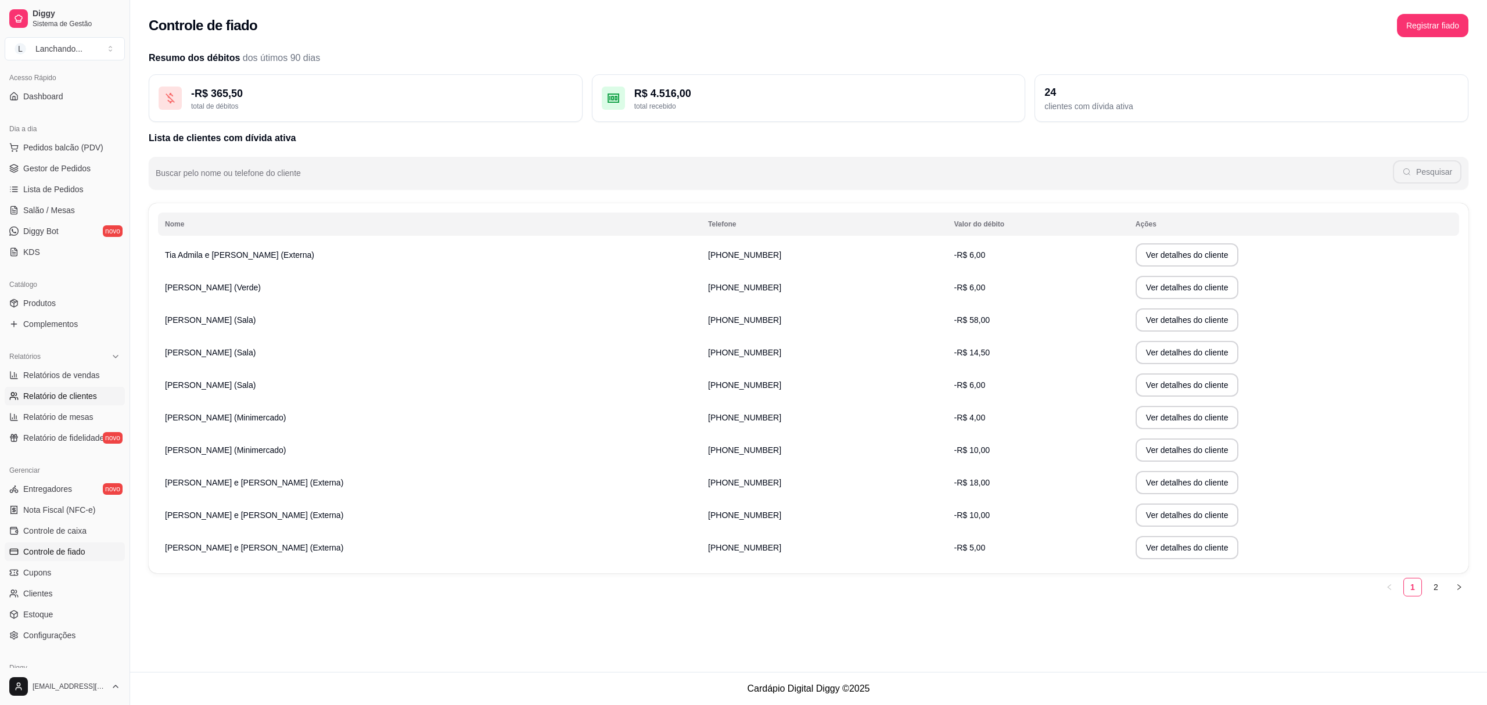
click at [79, 398] on span "Relatório de clientes" at bounding box center [60, 396] width 74 height 12
select select "30"
select select "HIGHEST_TOTAL_SPENT_WITH_ORDERS"
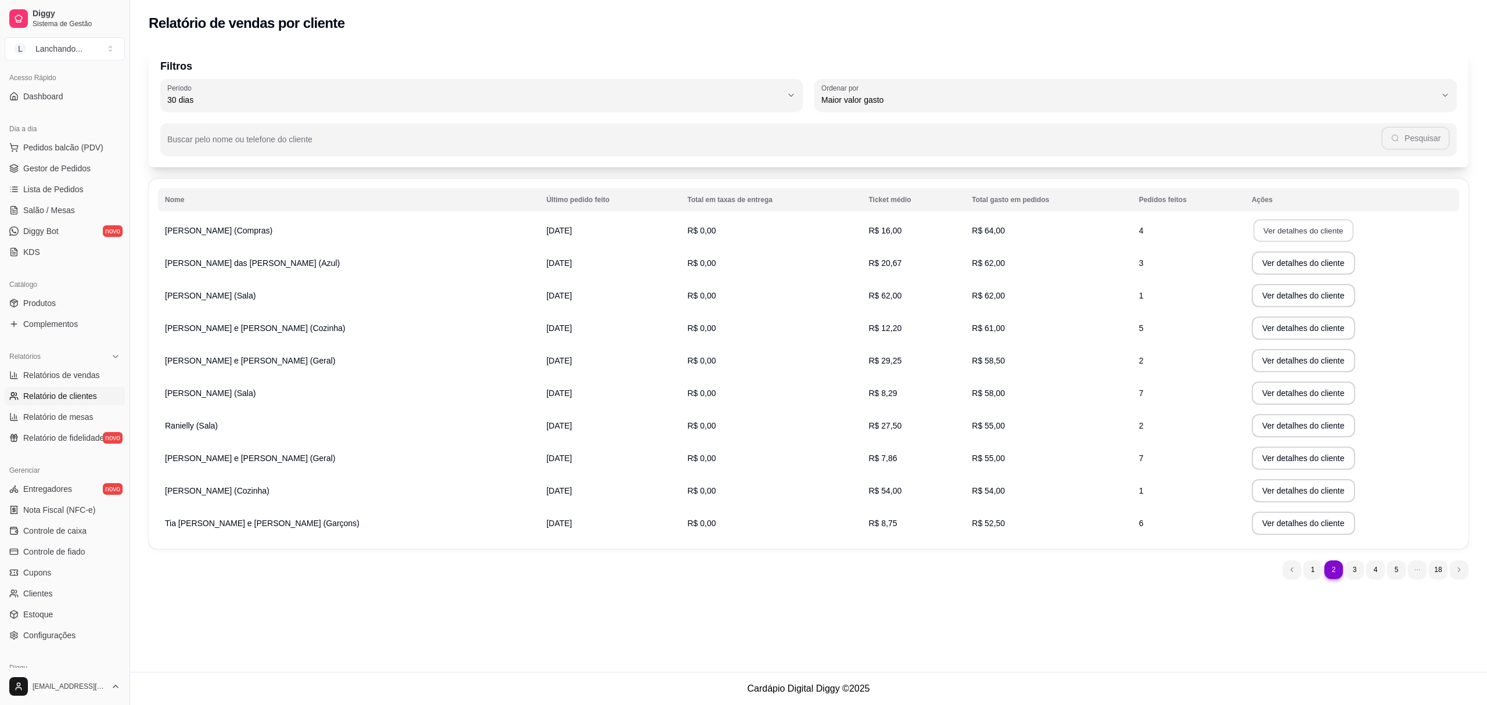
click at [1276, 231] on button "Ver detalhes do cliente" at bounding box center [1303, 231] width 100 height 23
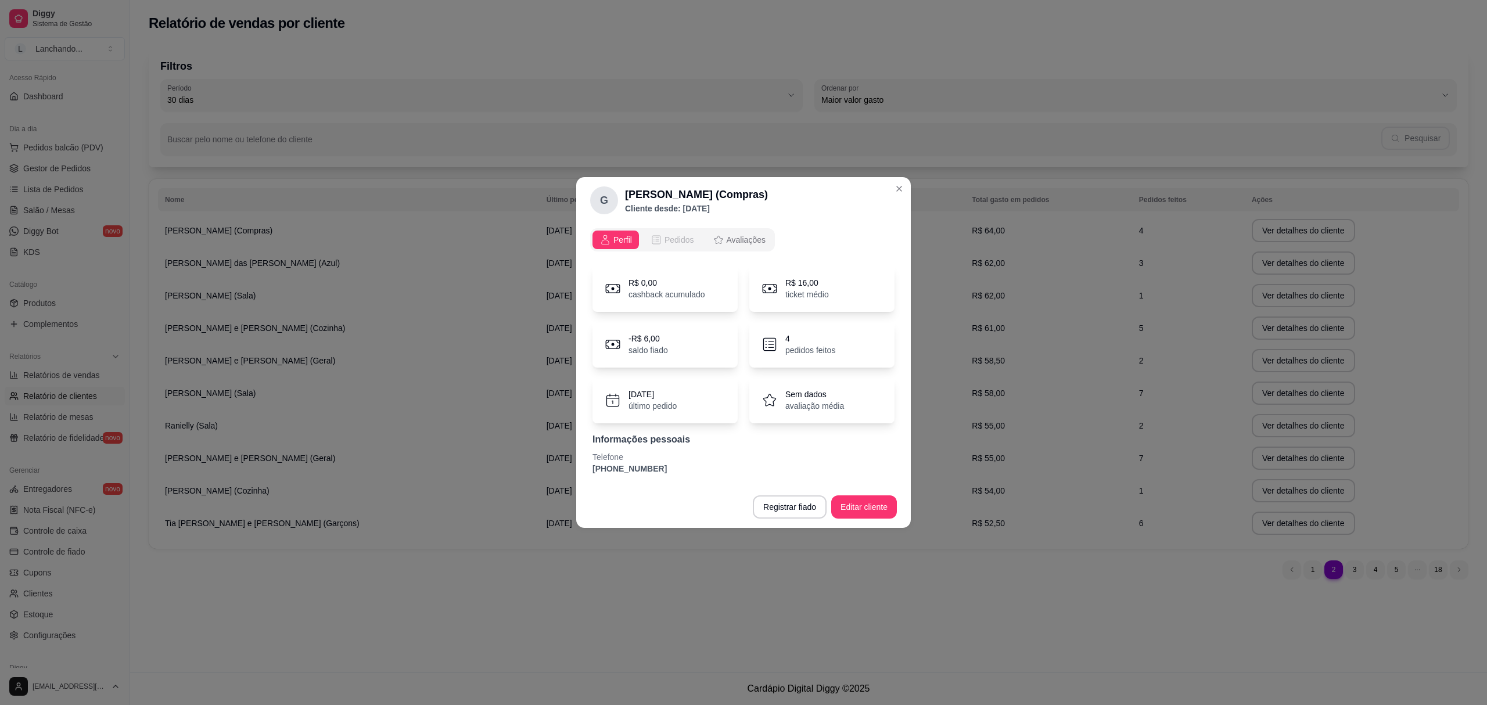
click at [653, 240] on icon "opções" at bounding box center [653, 240] width 1 height 1
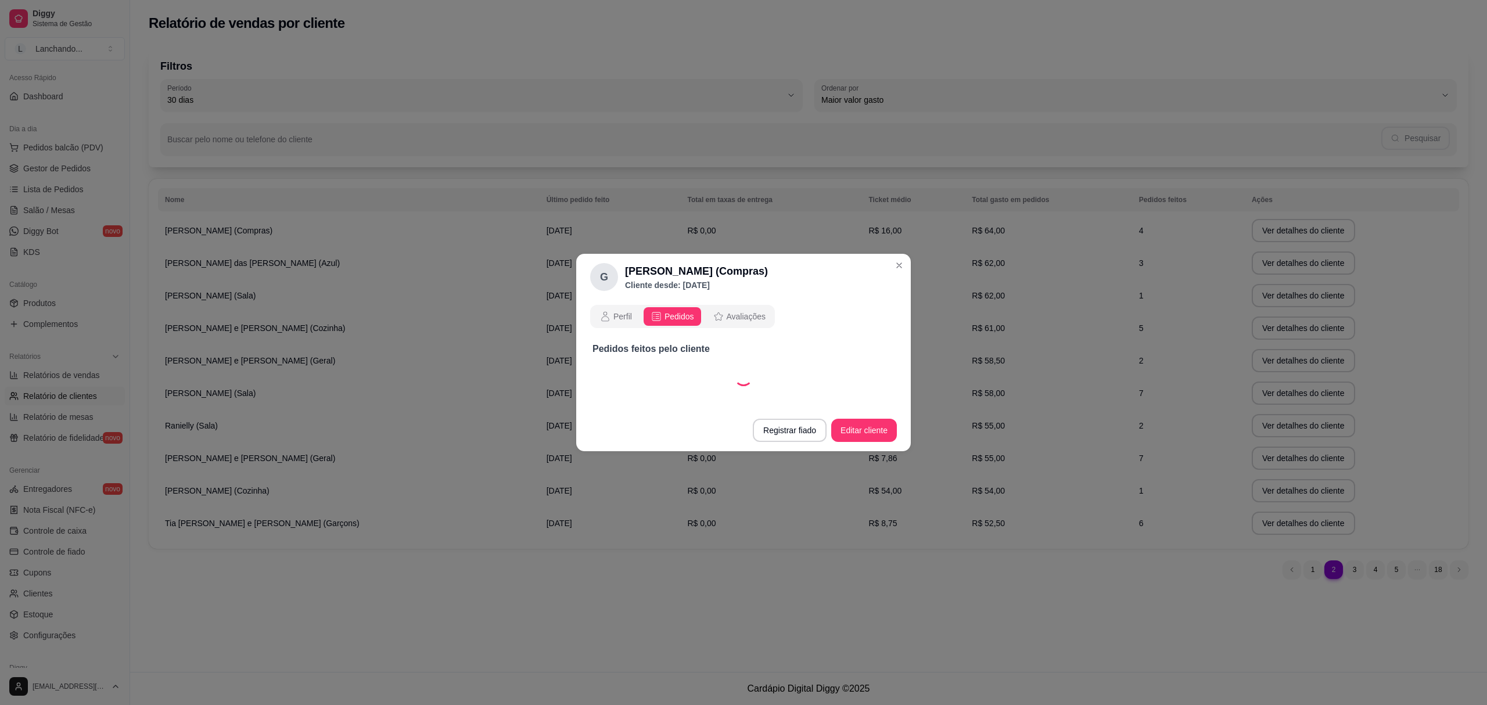
select select "30"
select select "ALL"
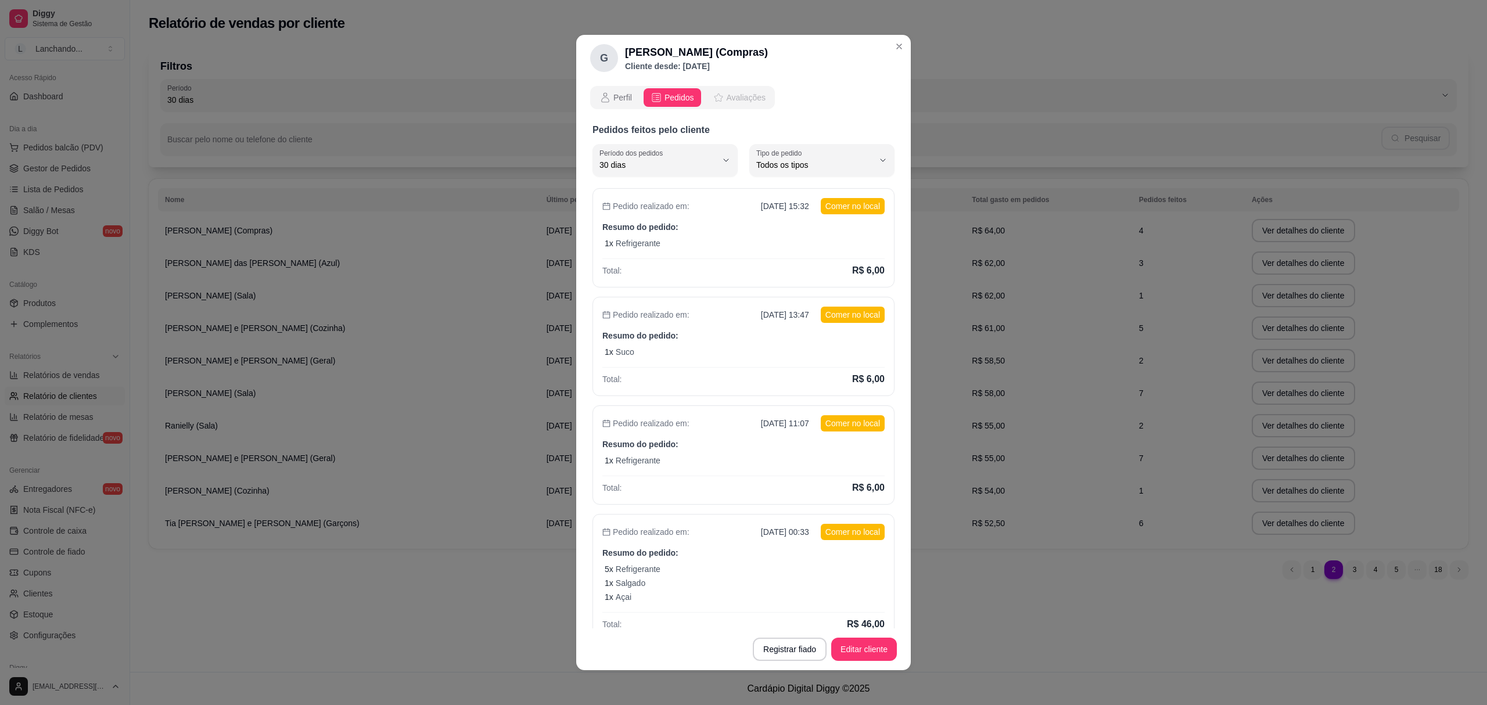
click at [744, 105] on button "Avaliações" at bounding box center [739, 97] width 67 height 19
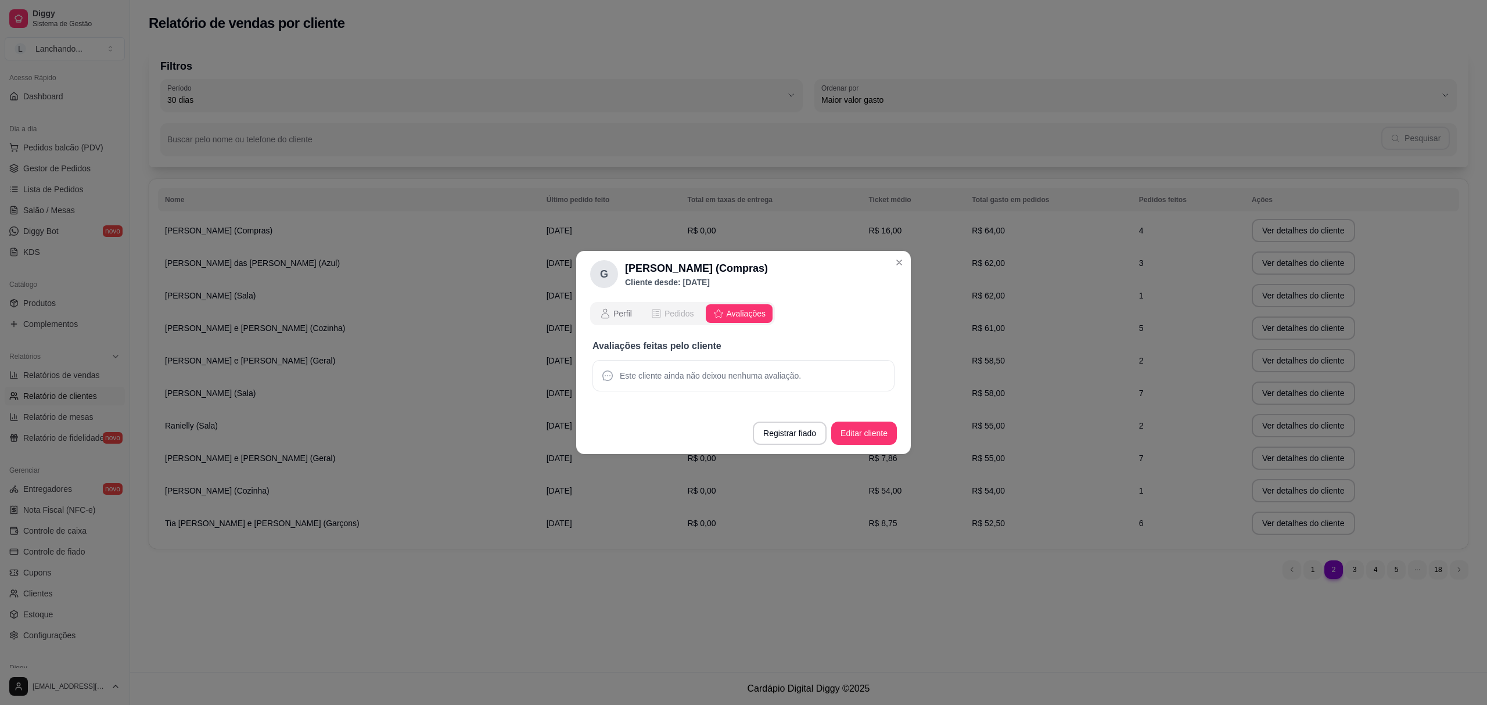
click at [672, 315] on span "Pedidos" at bounding box center [679, 314] width 30 height 12
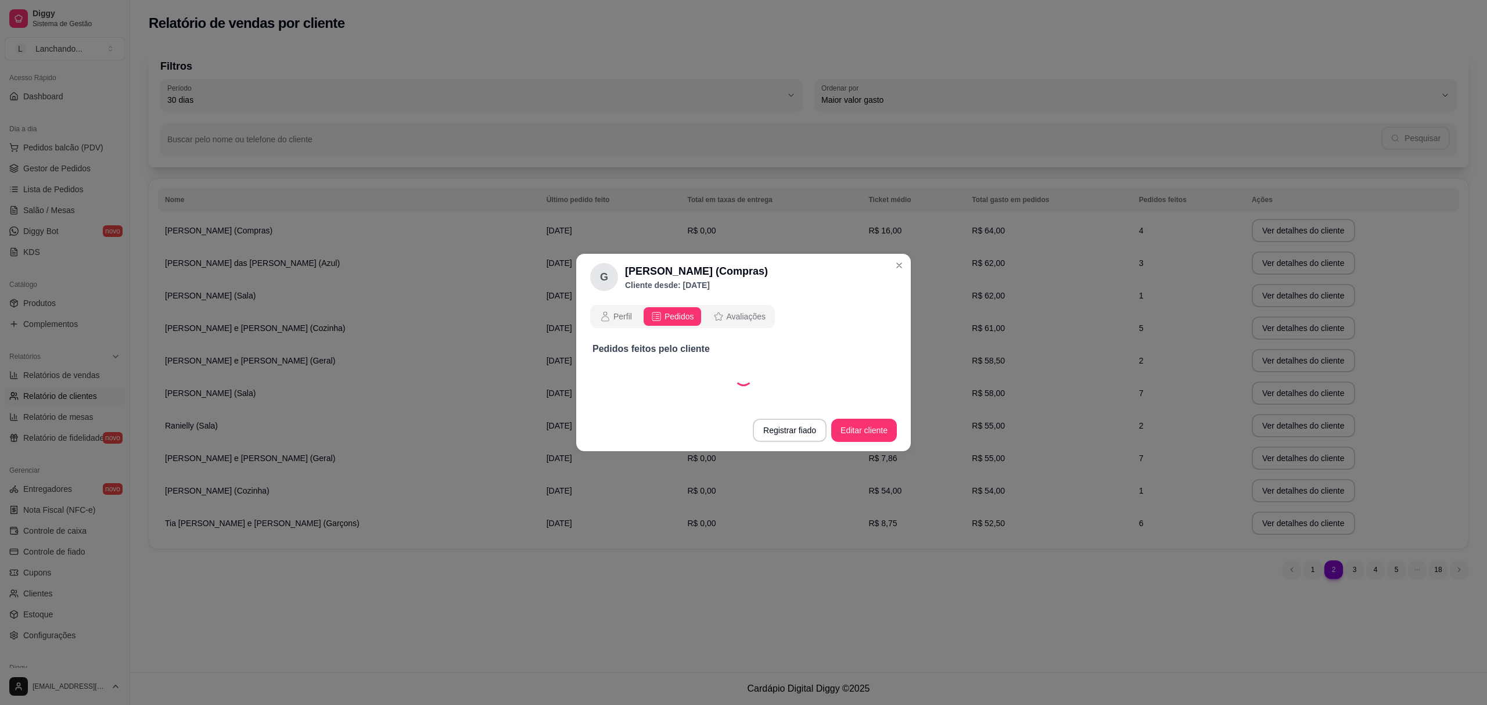
select select "30"
select select "ALL"
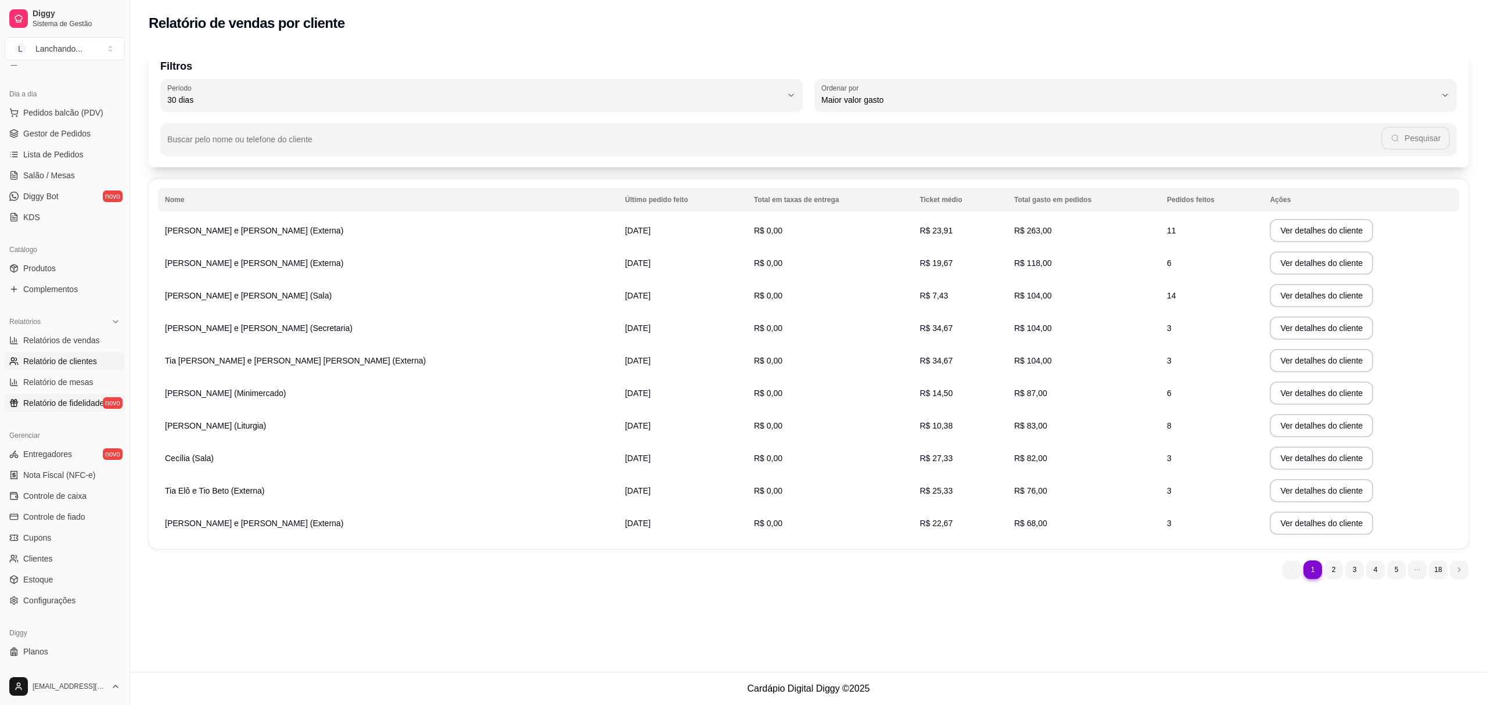
scroll to position [131, 0]
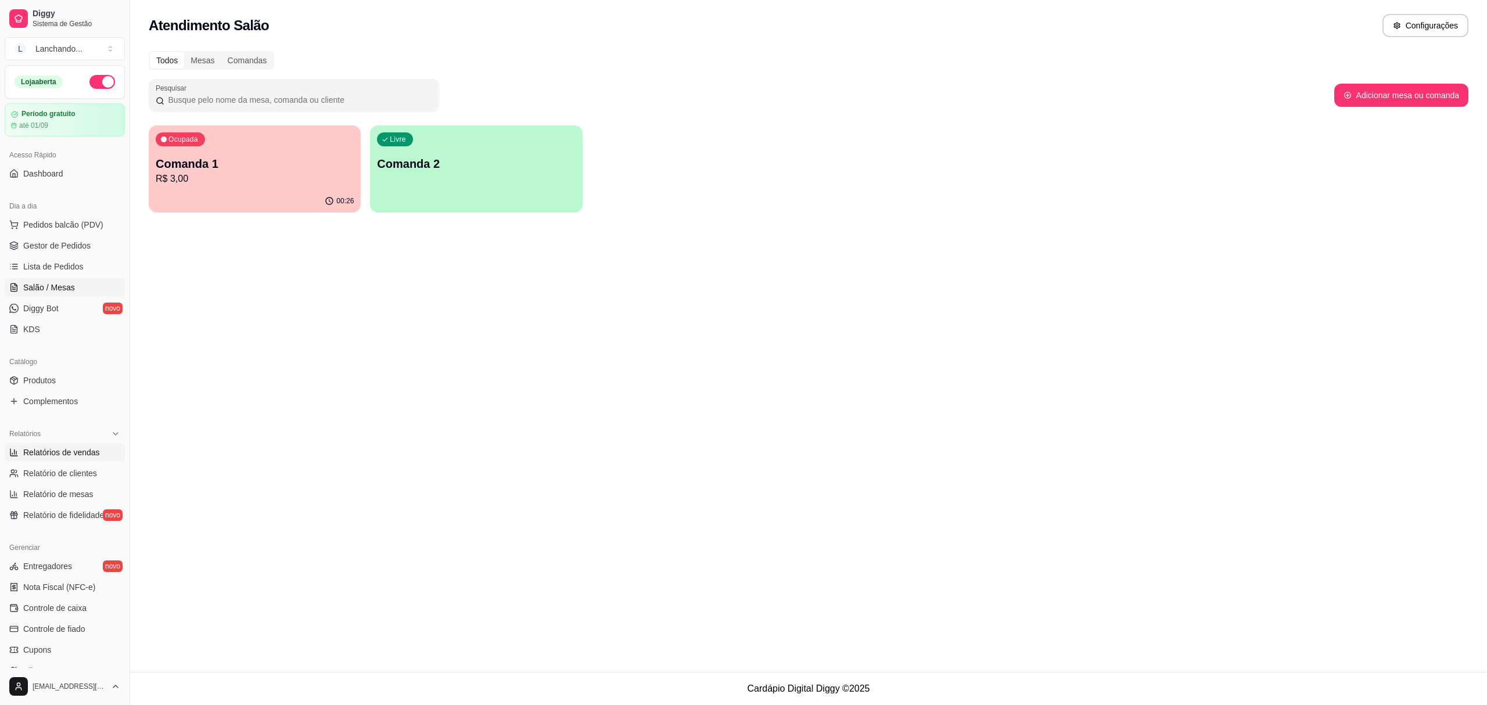
click at [42, 456] on span "Relatórios de vendas" at bounding box center [61, 453] width 77 height 12
select select "ALL"
select select "0"
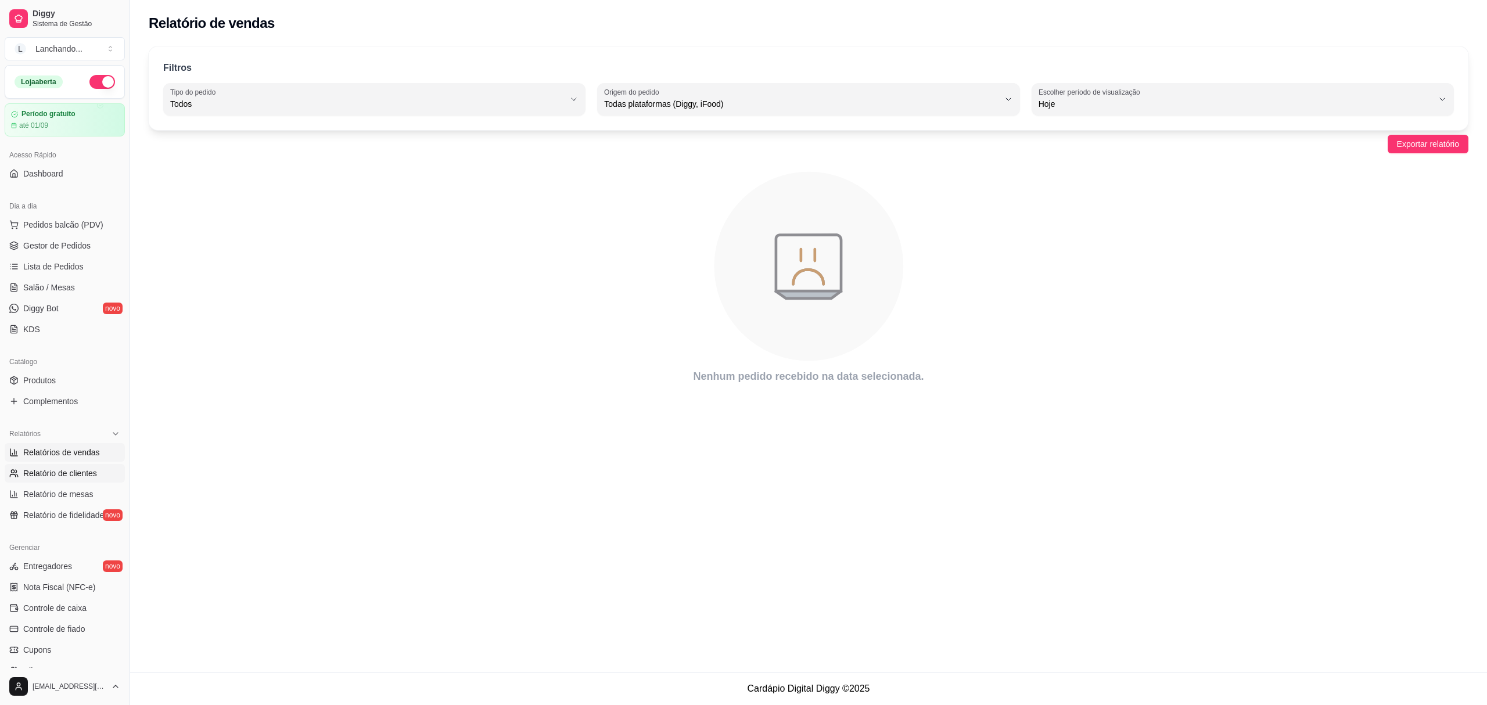
click at [36, 465] on link "Relatório de clientes" at bounding box center [65, 473] width 120 height 19
select select "30"
select select "HIGHEST_TOTAL_SPENT_WITH_ORDERS"
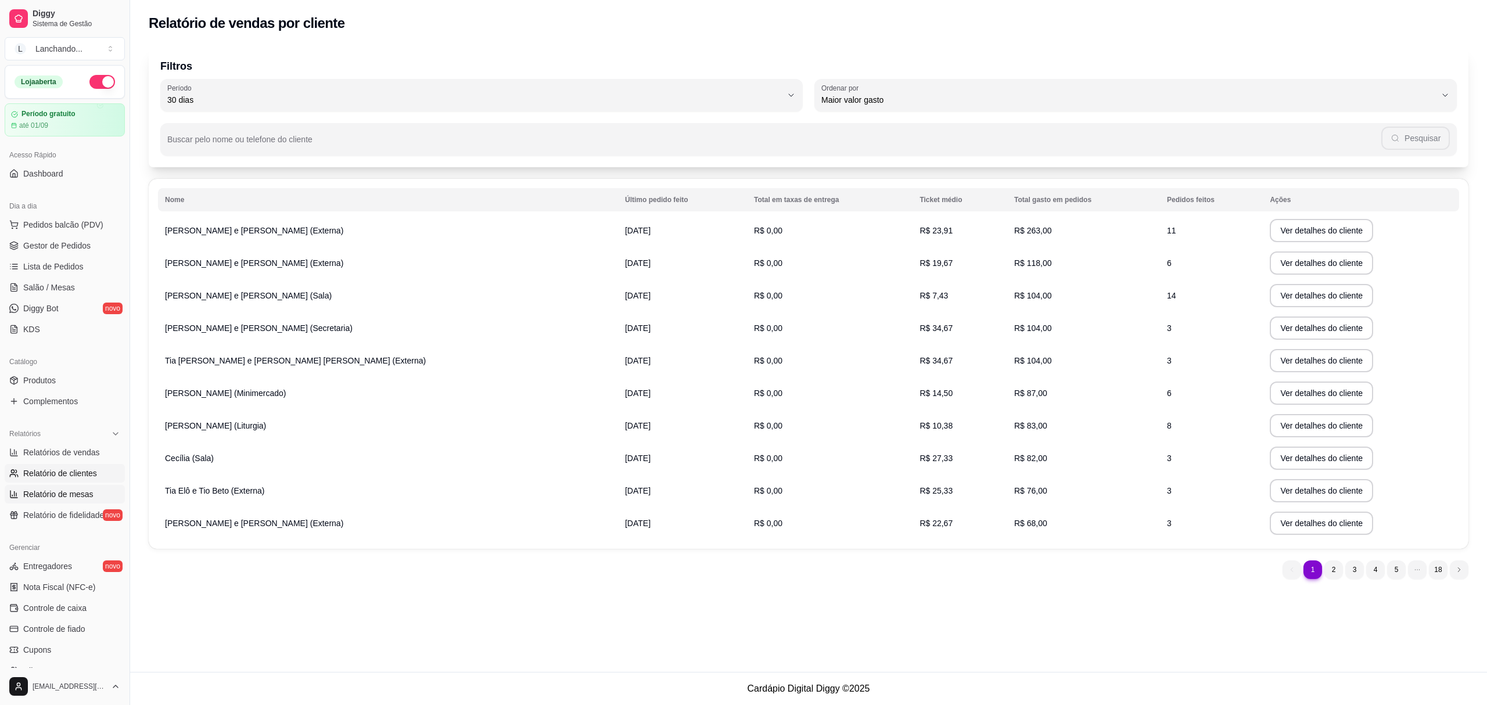
click at [23, 492] on span "Relatório de mesas" at bounding box center [58, 494] width 70 height 12
select select "TOTAL_OF_ORDERS"
select select "7"
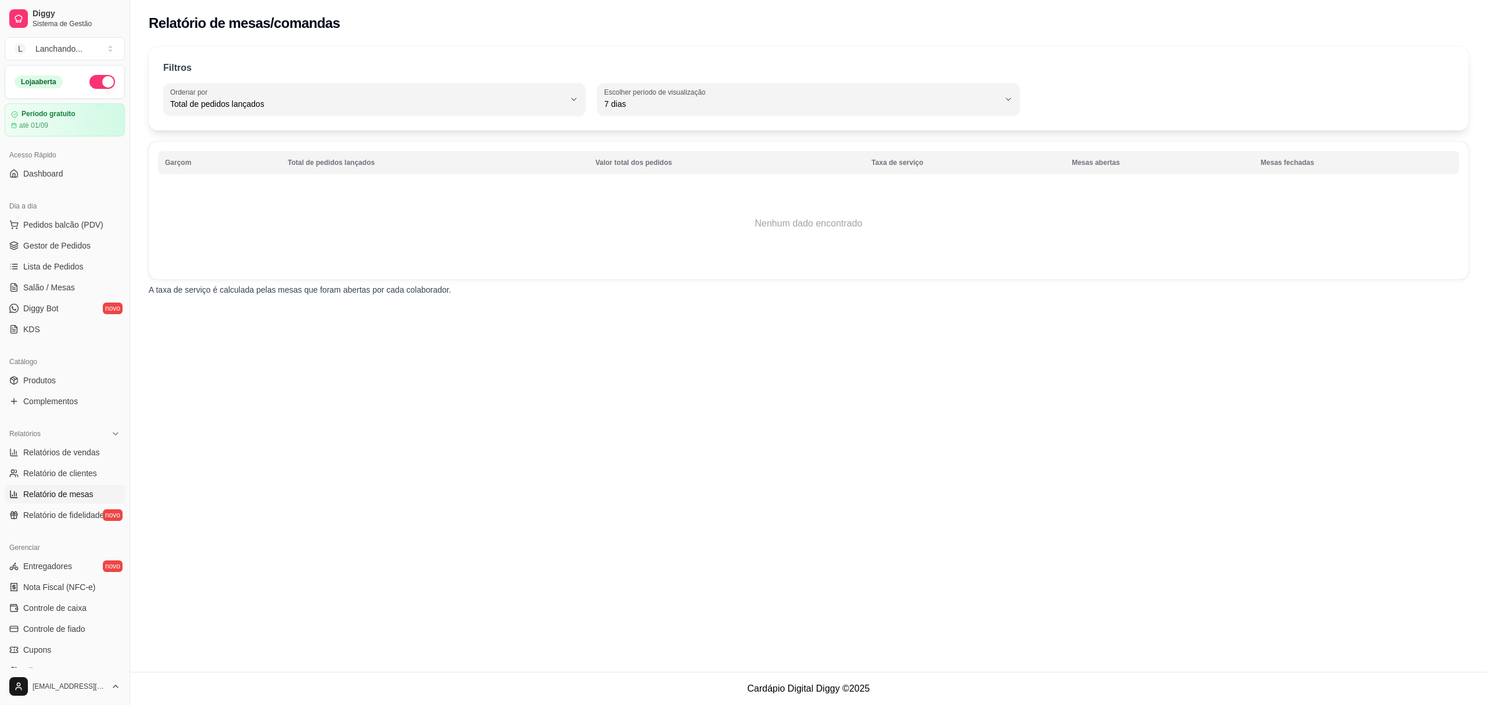
click at [80, 489] on span "Relatório de mesas" at bounding box center [58, 494] width 70 height 12
click at [84, 477] on span "Relatório de clientes" at bounding box center [60, 473] width 74 height 12
select select "30"
select select "HIGHEST_TOTAL_SPENT_WITH_ORDERS"
